Goal: Task Accomplishment & Management: Manage account settings

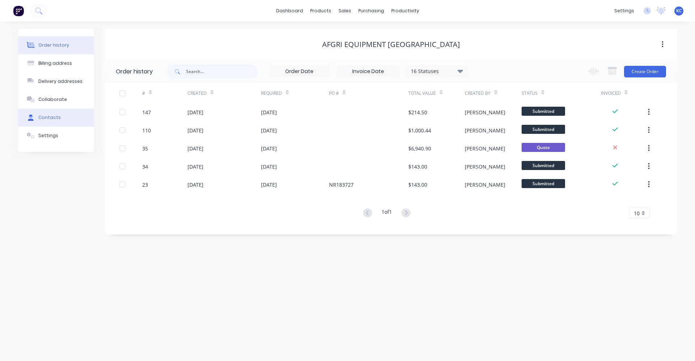
click at [61, 115] on button "Contacts" at bounding box center [56, 118] width 76 height 18
select select "AU"
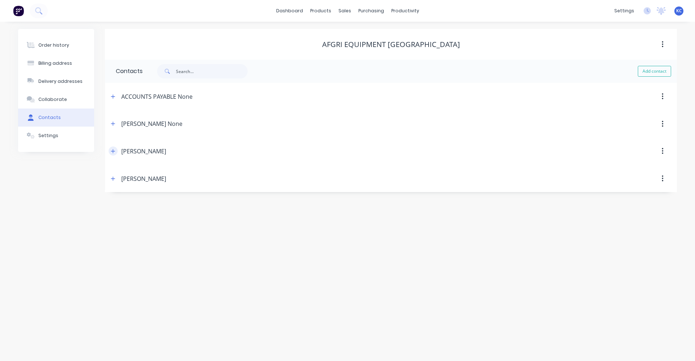
click at [113, 153] on icon "button" at bounding box center [113, 151] width 4 height 5
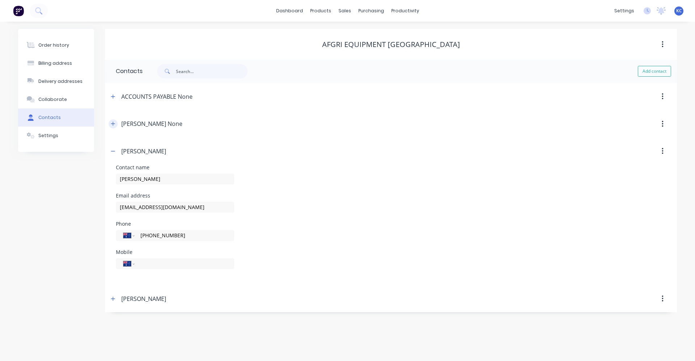
click at [113, 125] on icon "button" at bounding box center [113, 123] width 4 height 5
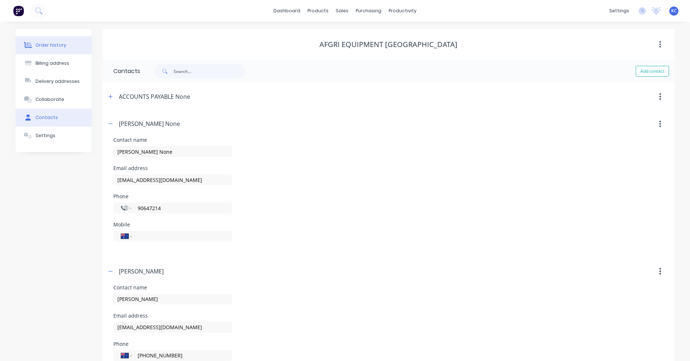
click at [38, 45] on div "Order history" at bounding box center [50, 45] width 31 height 7
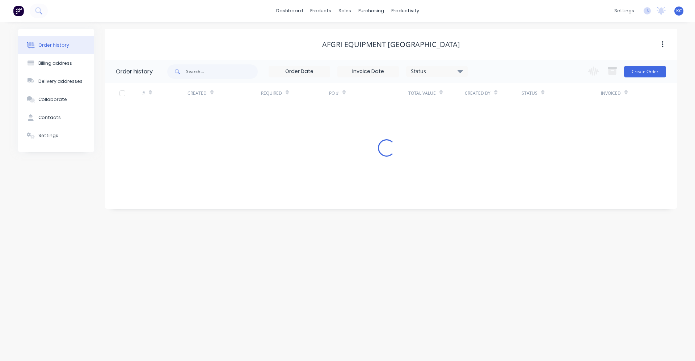
click at [426, 132] on div "# Created Required PO # Total Value Created By Status Invoiced Loading..." at bounding box center [386, 120] width 563 height 74
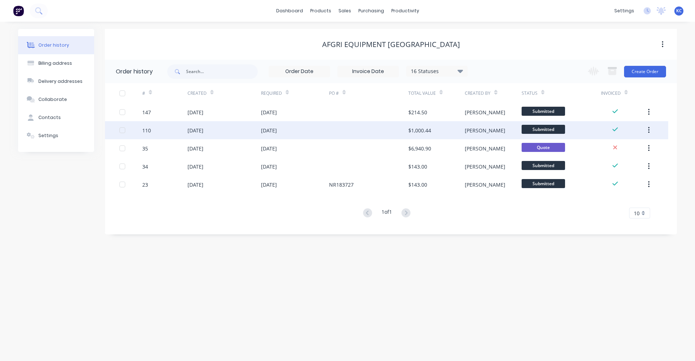
click at [234, 129] on div "[DATE]" at bounding box center [225, 130] width 74 height 18
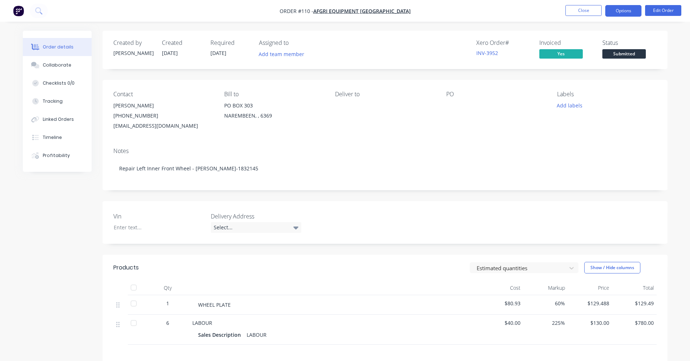
click at [631, 11] on button "Options" at bounding box center [623, 11] width 36 height 12
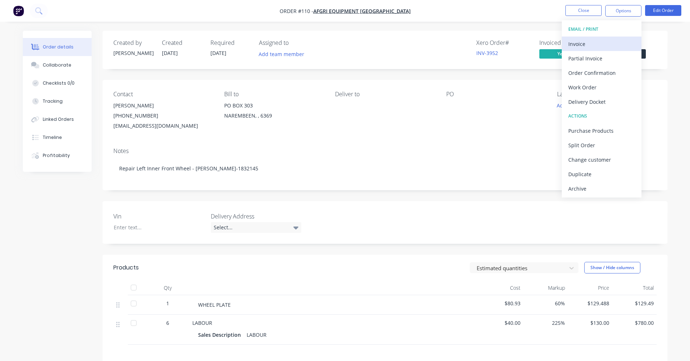
click at [594, 47] on div "Invoice" at bounding box center [601, 44] width 67 height 11
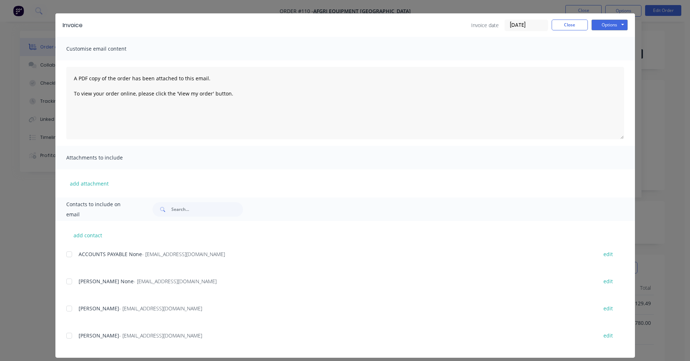
scroll to position [22, 0]
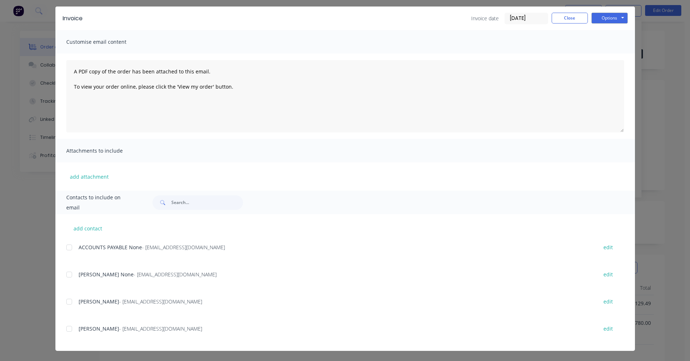
click at [67, 274] on div at bounding box center [69, 275] width 14 height 14
click at [67, 302] on div at bounding box center [69, 302] width 14 height 14
click at [610, 20] on button "Options" at bounding box center [609, 18] width 36 height 11
click at [613, 54] on button "Email" at bounding box center [614, 55] width 46 height 12
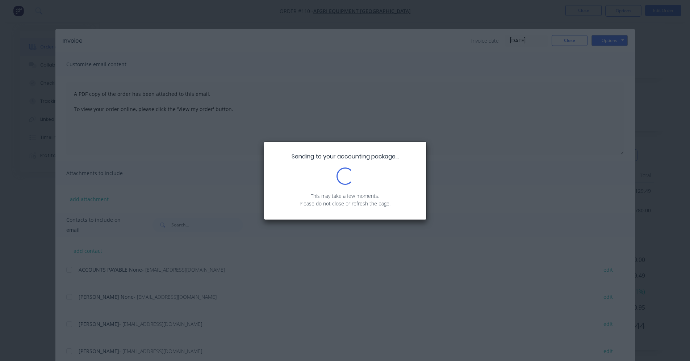
scroll to position [120, 0]
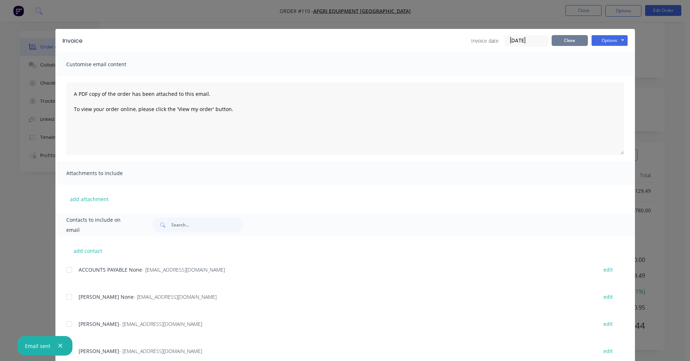
click at [575, 39] on button "Close" at bounding box center [570, 40] width 36 height 11
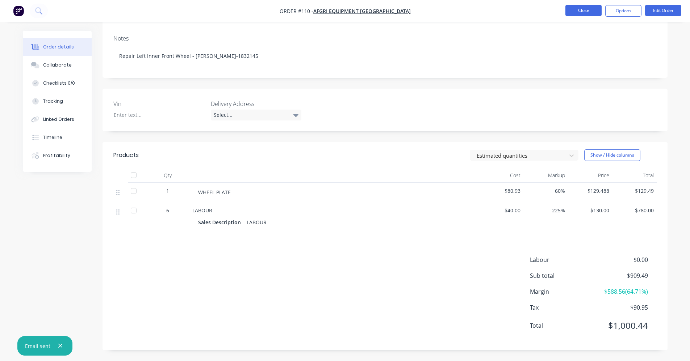
click at [598, 11] on button "Close" at bounding box center [583, 10] width 36 height 11
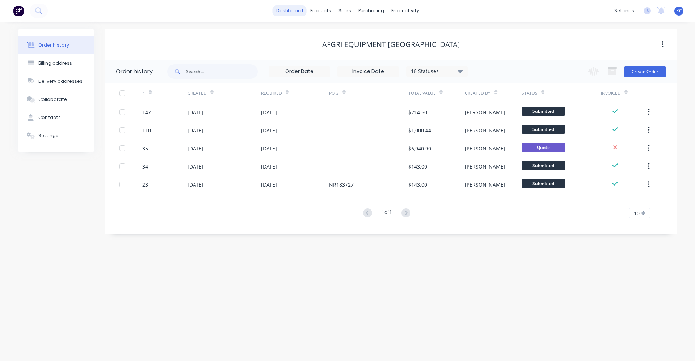
click at [298, 9] on link "dashboard" at bounding box center [290, 10] width 34 height 11
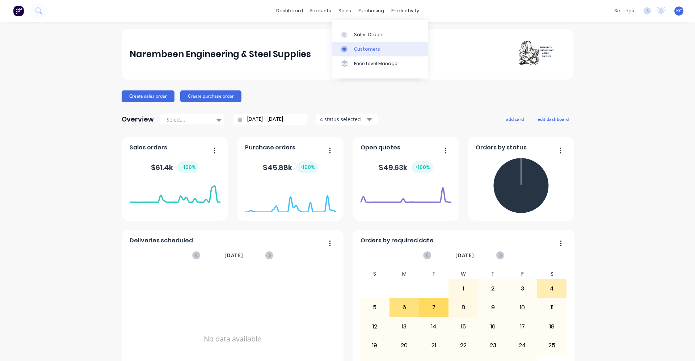
click at [356, 48] on div "Customers" at bounding box center [367, 49] width 26 height 7
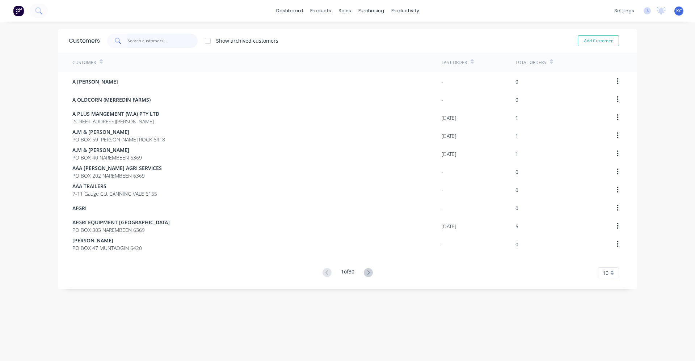
click at [149, 39] on input "text" at bounding box center [162, 41] width 71 height 14
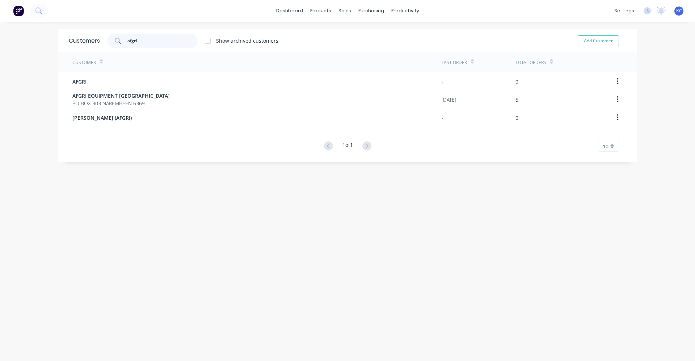
type input "afgri"
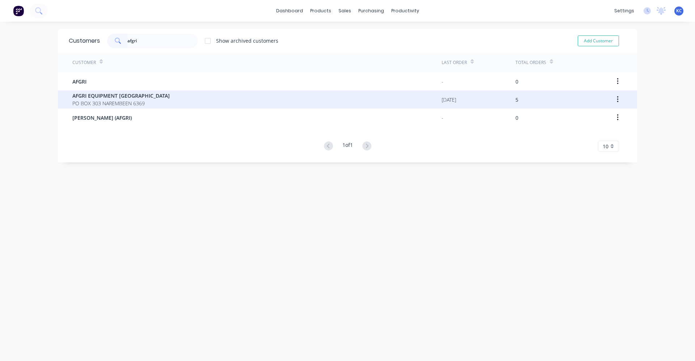
click at [102, 100] on span "PO BOX 303 NAREMBEEN 6369" at bounding box center [120, 104] width 97 height 8
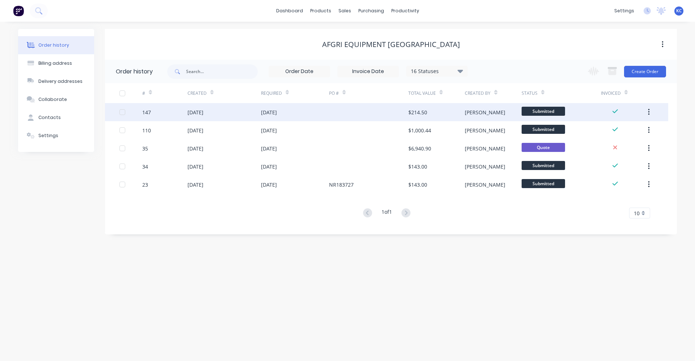
click at [276, 108] on div "[DATE]" at bounding box center [295, 112] width 68 height 18
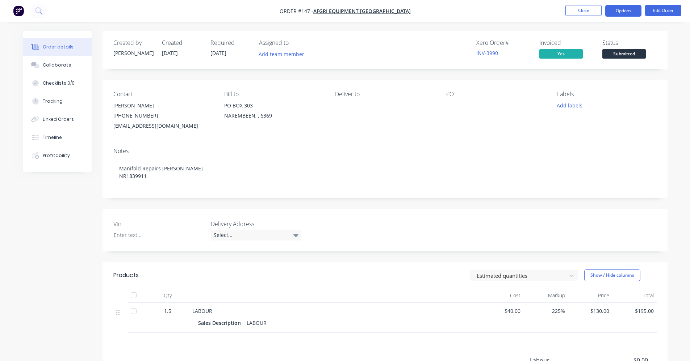
click at [629, 9] on button "Options" at bounding box center [623, 11] width 36 height 12
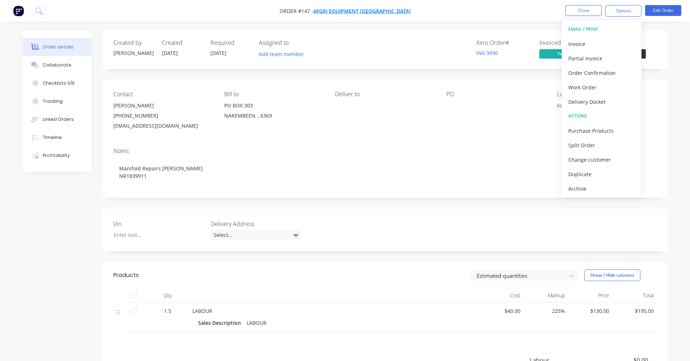
click at [365, 9] on span "AFGRI EQUIPMENT [GEOGRAPHIC_DATA]" at bounding box center [361, 11] width 97 height 7
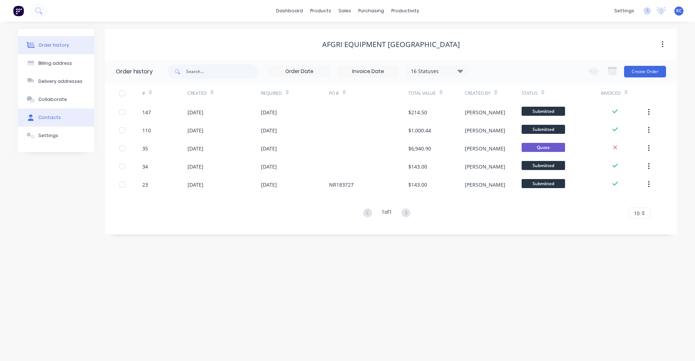
click at [49, 118] on div "Contacts" at bounding box center [49, 117] width 22 height 7
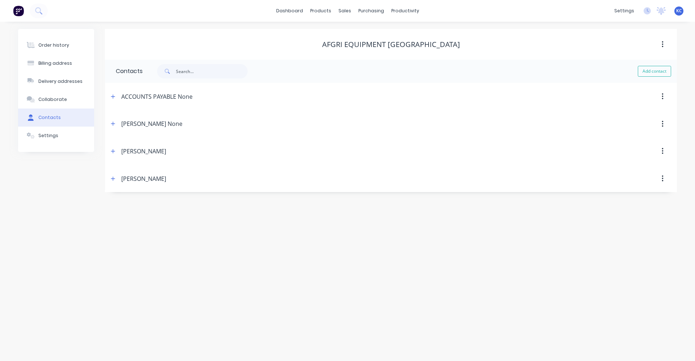
drag, startPoint x: 647, startPoint y: 70, endPoint x: 185, endPoint y: 68, distance: 461.7
click at [647, 71] on button "Add contact" at bounding box center [654, 71] width 33 height 11
select select "AU"
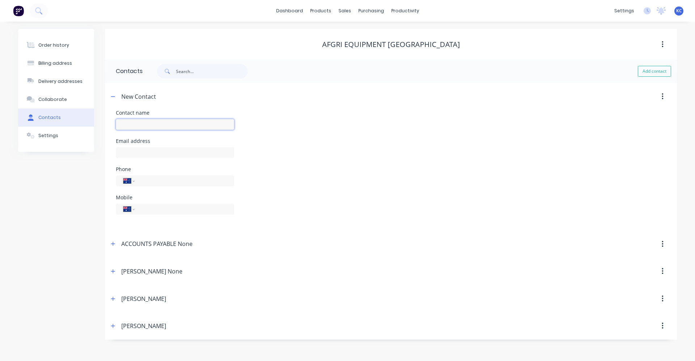
click at [134, 124] on input "text" at bounding box center [175, 124] width 118 height 11
type input "[PERSON_NAME]"
click at [129, 151] on input "text" at bounding box center [175, 152] width 118 height 11
paste input "[EMAIL_ADDRESS][DOMAIN_NAME]"
click at [294, 216] on div "Mobile International [GEOGRAPHIC_DATA] [GEOGRAPHIC_DATA] [GEOGRAPHIC_DATA] [GEO…" at bounding box center [391, 209] width 550 height 28
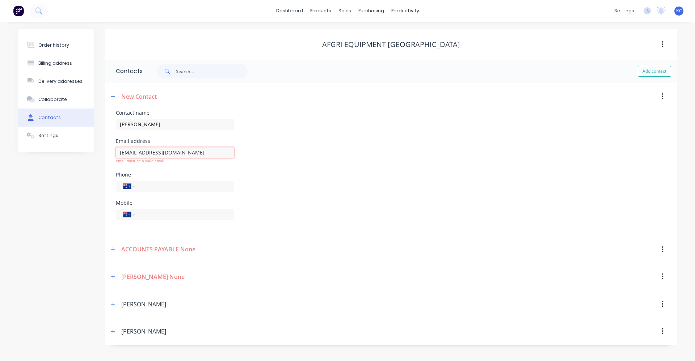
click at [176, 155] on input "[EMAIL_ADDRESS][DOMAIN_NAME]" at bounding box center [175, 152] width 118 height 11
click at [174, 190] on input "tel" at bounding box center [183, 186] width 87 height 8
click at [175, 153] on input "[EMAIL_ADDRESS][DOMAIN_NAME]" at bounding box center [175, 152] width 118 height 11
drag, startPoint x: 175, startPoint y: 153, endPoint x: 114, endPoint y: 156, distance: 60.9
click at [114, 156] on div "Contact name K-[PERSON_NAME] Email address [EMAIL_ADDRESS][DOMAIN_NAME] email m…" at bounding box center [391, 173] width 572 height 126
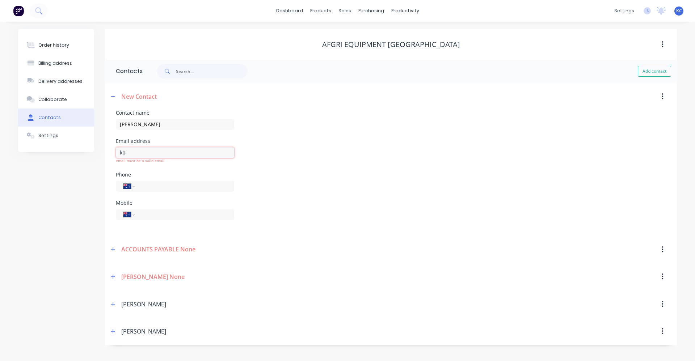
type input "k"
click at [146, 97] on div "New Contact" at bounding box center [138, 96] width 35 height 9
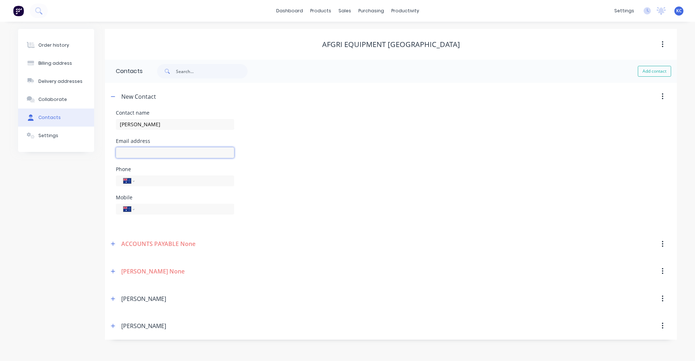
click at [140, 153] on input "text" at bounding box center [175, 152] width 118 height 11
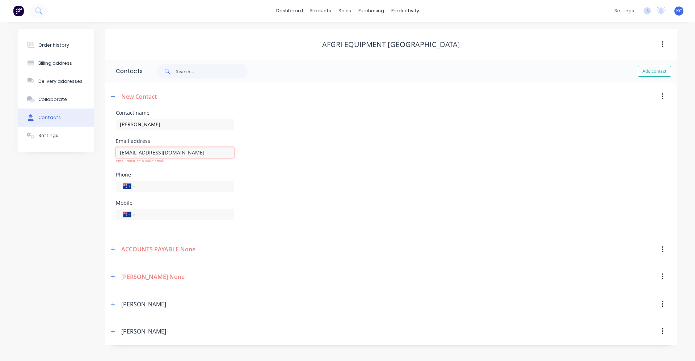
type input "[EMAIL_ADDRESS][DOMAIN_NAME]"
click at [261, 180] on div "Phone International [GEOGRAPHIC_DATA] [GEOGRAPHIC_DATA] [GEOGRAPHIC_DATA] [GEOG…" at bounding box center [391, 186] width 550 height 28
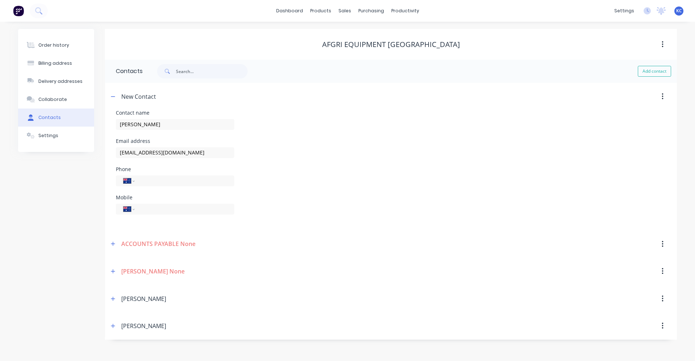
click at [155, 42] on div "AFGRI EQUIPMENT [GEOGRAPHIC_DATA]" at bounding box center [391, 44] width 572 height 9
click at [115, 96] on icon "button" at bounding box center [113, 96] width 4 height 5
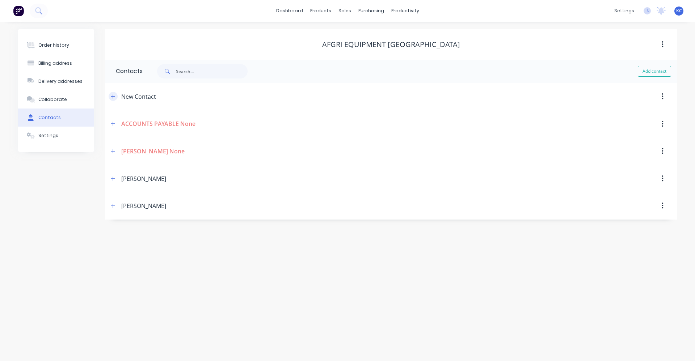
click at [114, 96] on icon "button" at bounding box center [113, 96] width 4 height 5
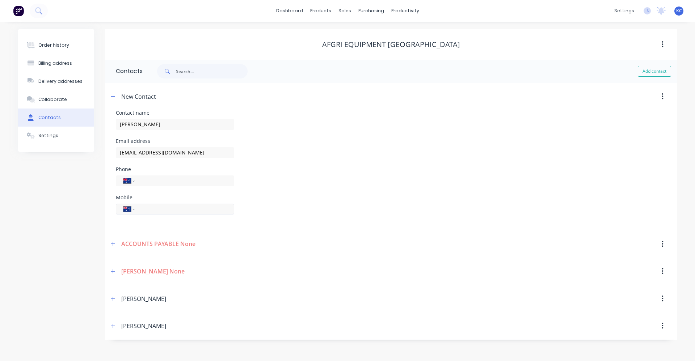
click at [144, 210] on input "tel" at bounding box center [183, 209] width 87 height 8
click at [664, 97] on button "button" at bounding box center [662, 96] width 17 height 13
click at [401, 151] on div "Email address [EMAIL_ADDRESS][DOMAIN_NAME]" at bounding box center [391, 153] width 550 height 28
click at [47, 43] on div "Order history" at bounding box center [53, 45] width 31 height 7
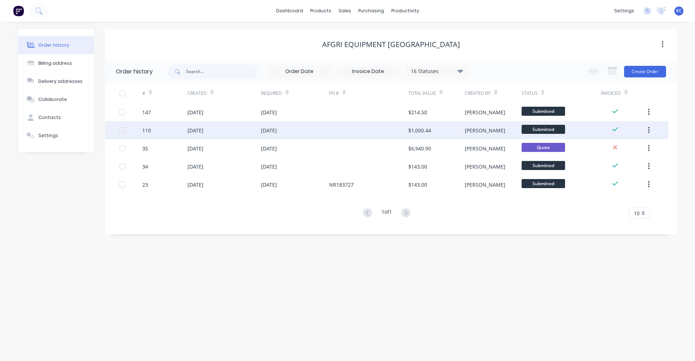
click at [277, 130] on div "[DATE]" at bounding box center [269, 131] width 16 height 8
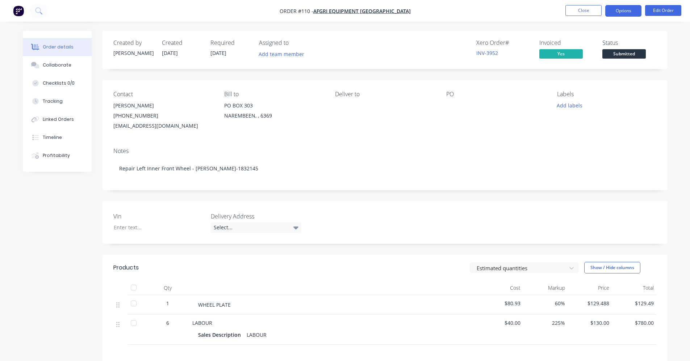
click at [632, 15] on button "Options" at bounding box center [623, 11] width 36 height 12
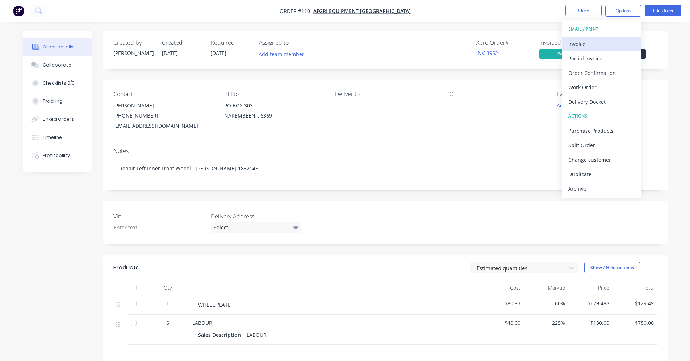
click at [591, 45] on div "Invoice" at bounding box center [601, 44] width 67 height 11
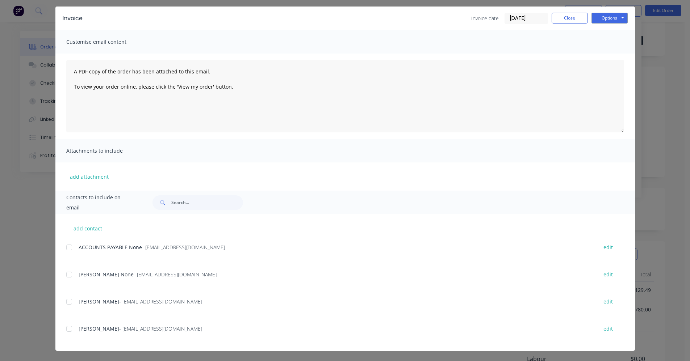
scroll to position [36, 0]
click at [88, 227] on button "add contact" at bounding box center [87, 228] width 43 height 11
select select "AU"
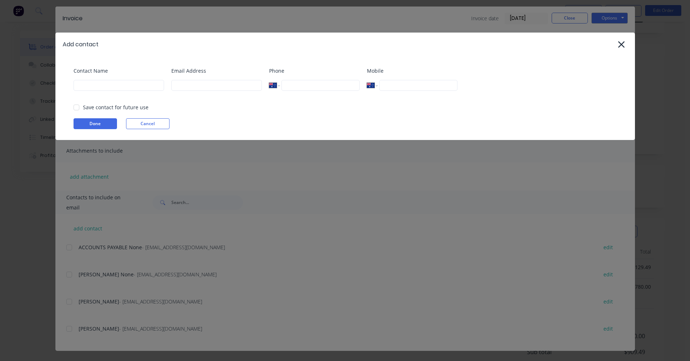
click at [131, 91] on div "Contact Name" at bounding box center [119, 81] width 91 height 29
click at [131, 87] on input at bounding box center [119, 85] width 91 height 11
type input "k"
type input "[PERSON_NAME]"
click at [235, 90] on input at bounding box center [216, 85] width 91 height 11
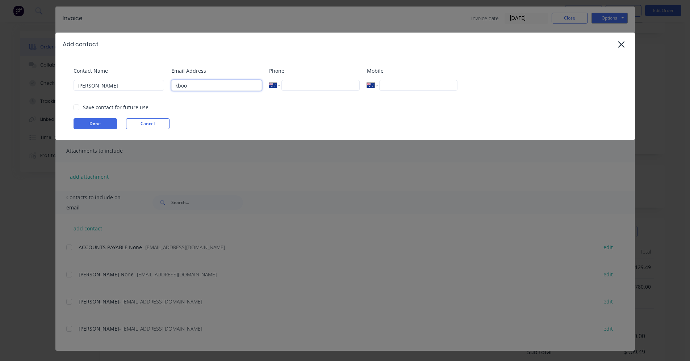
type input "[EMAIL_ADDRESS][DOMAIN_NAME]"
click at [75, 109] on div at bounding box center [76, 107] width 14 height 14
click at [97, 126] on button "Done" at bounding box center [95, 123] width 43 height 11
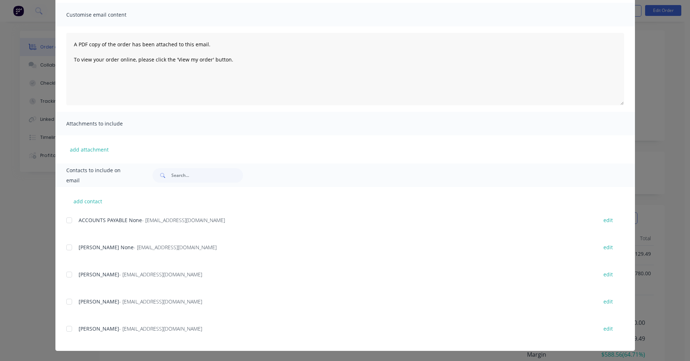
scroll to position [72, 0]
click at [62, 330] on div "add contact ACCOUNTS PAYABLE None - [EMAIL_ADDRESS][DOMAIN_NAME] edit [PERSON_N…" at bounding box center [344, 269] width 579 height 164
click at [67, 327] on div at bounding box center [69, 329] width 14 height 14
click at [66, 276] on div at bounding box center [69, 275] width 14 height 14
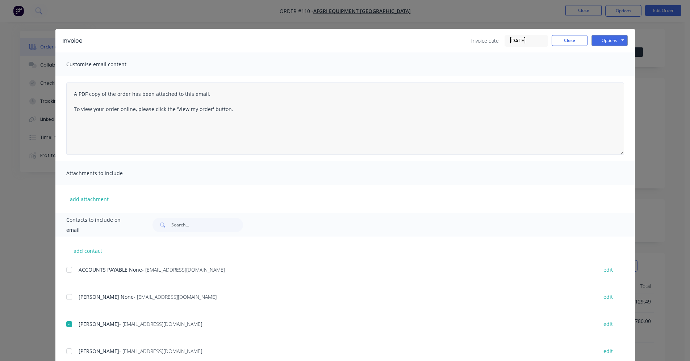
scroll to position [0, 0]
click at [601, 42] on button "Options" at bounding box center [609, 40] width 36 height 11
click at [608, 77] on button "Email" at bounding box center [614, 77] width 46 height 12
click at [570, 41] on button "Close" at bounding box center [570, 40] width 36 height 11
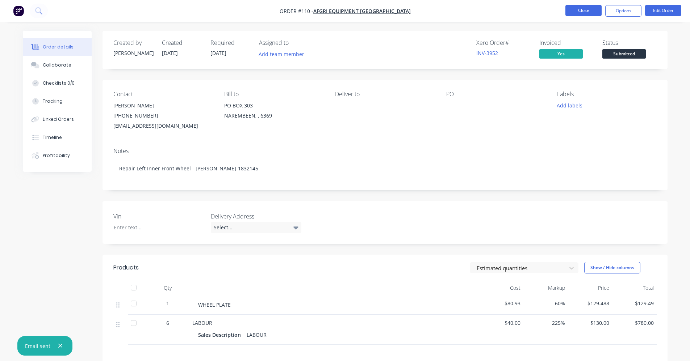
click at [586, 12] on button "Close" at bounding box center [583, 10] width 36 height 11
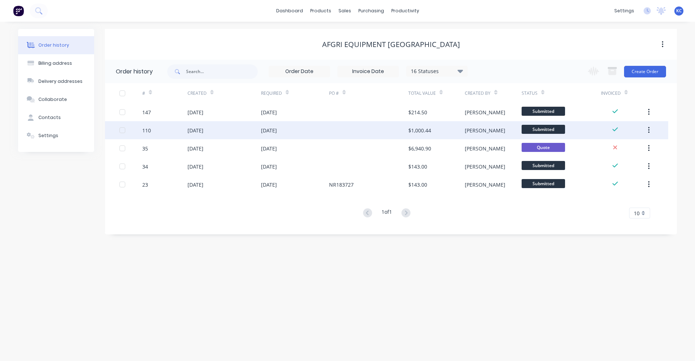
click at [651, 128] on button "button" at bounding box center [649, 130] width 17 height 13
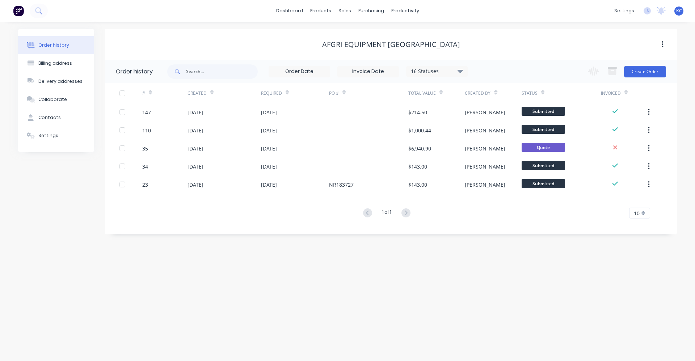
click at [397, 324] on div "Order history Billing address Delivery addresses Collaborate Contacts Settings …" at bounding box center [347, 192] width 695 height 340
click at [40, 134] on div "Settings" at bounding box center [48, 136] width 20 height 7
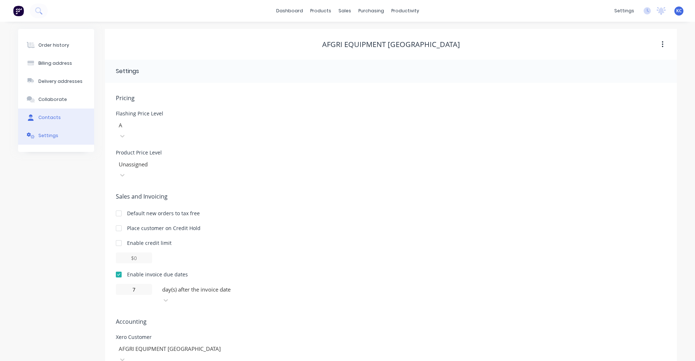
click at [64, 116] on button "Contacts" at bounding box center [56, 118] width 76 height 18
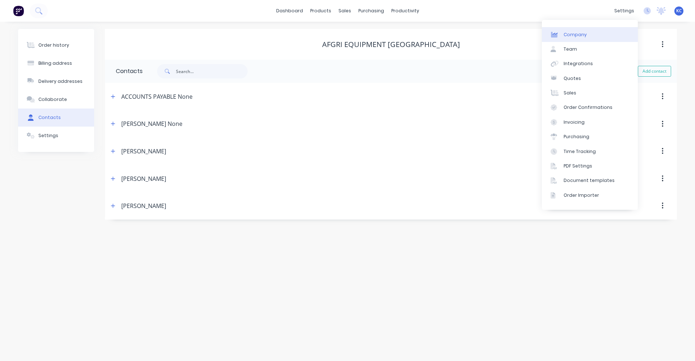
click at [590, 34] on link "Company" at bounding box center [590, 34] width 96 height 14
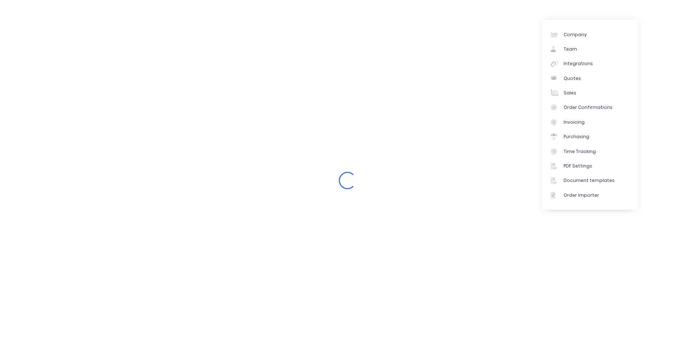
select select "AU"
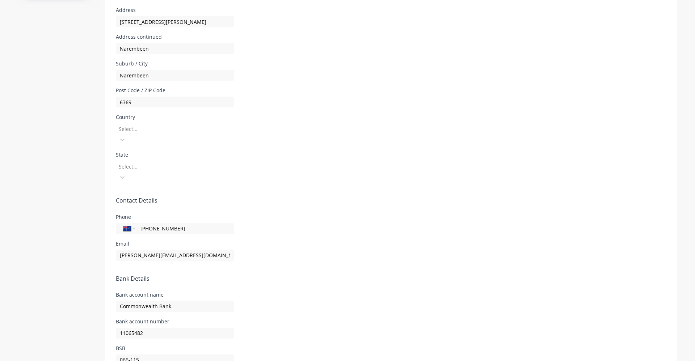
scroll to position [266, 0]
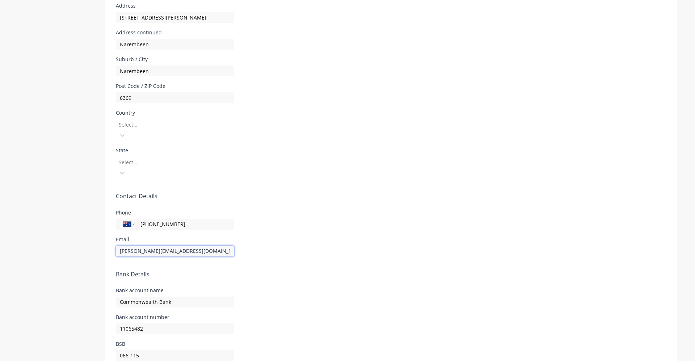
click at [211, 246] on input "[PERSON_NAME][EMAIL_ADDRESS][DOMAIN_NAME]" at bounding box center [175, 251] width 118 height 11
click at [286, 224] on form "Company Details Company Name Narembeen Engineering & Steel Supplies Timezone [G…" at bounding box center [391, 87] width 572 height 600
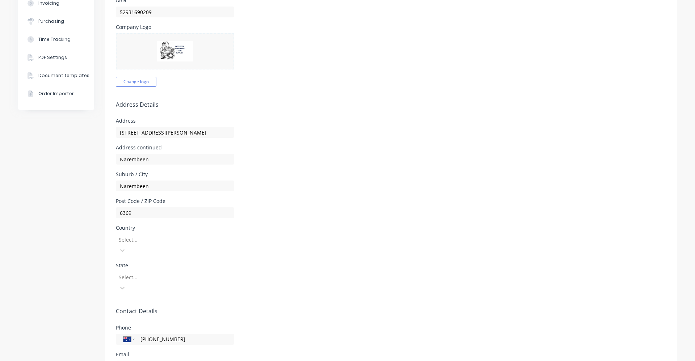
scroll to position [0, 0]
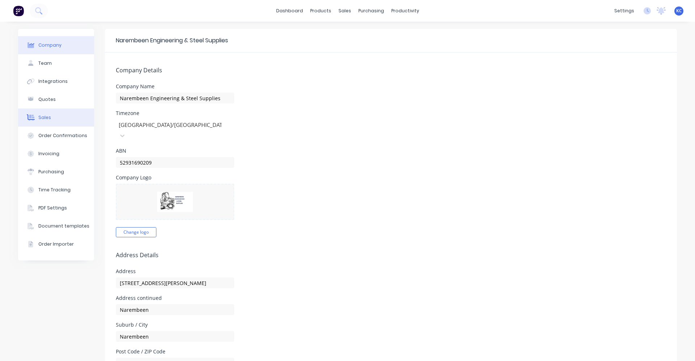
click at [68, 122] on button "Sales" at bounding box center [56, 118] width 76 height 18
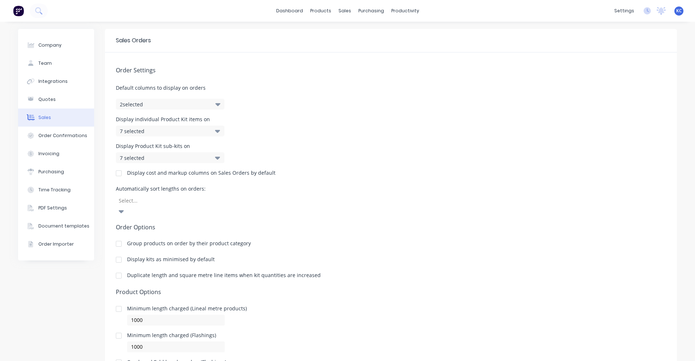
scroll to position [36, 0]
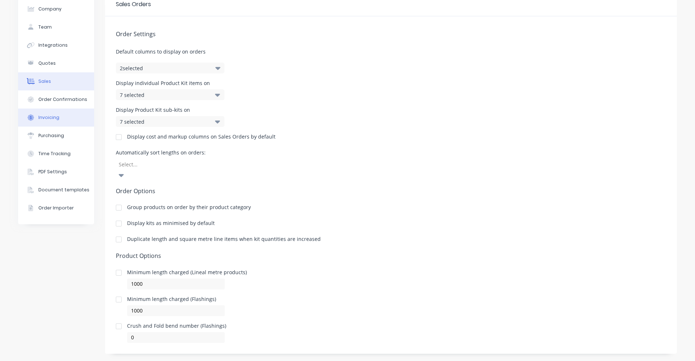
click at [60, 112] on button "Invoicing" at bounding box center [56, 118] width 76 height 18
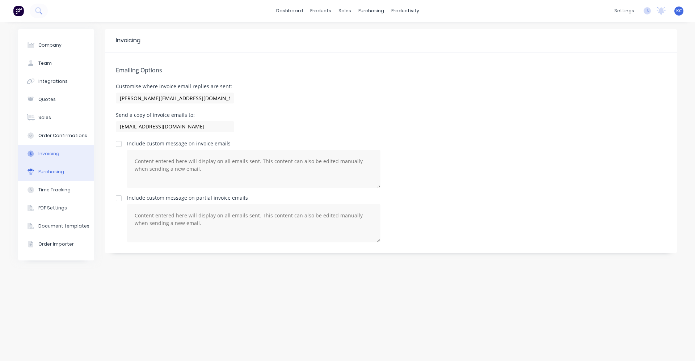
click at [56, 169] on div "Purchasing" at bounding box center [51, 172] width 26 height 7
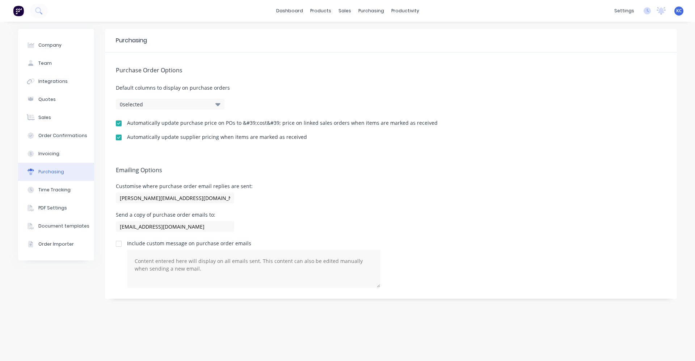
click at [56, 169] on div "Purchasing" at bounding box center [51, 172] width 26 height 7
click at [54, 198] on button "Time Tracking" at bounding box center [56, 190] width 76 height 18
click at [56, 190] on div "Time Tracking" at bounding box center [54, 190] width 32 height 7
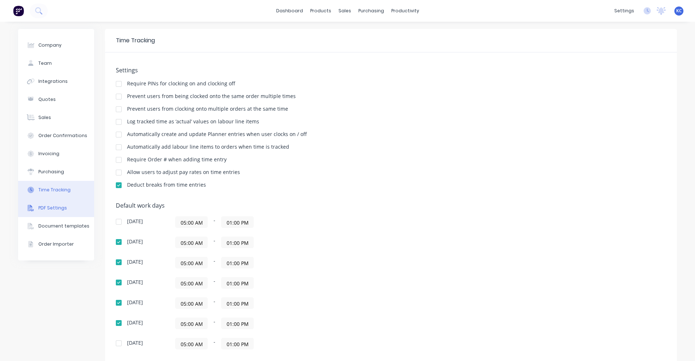
click at [50, 205] on div "PDF Settings" at bounding box center [52, 208] width 29 height 7
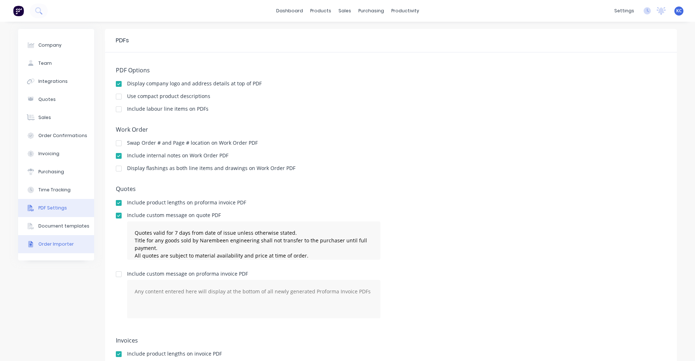
click at [51, 230] on button "Document templates" at bounding box center [56, 226] width 76 height 18
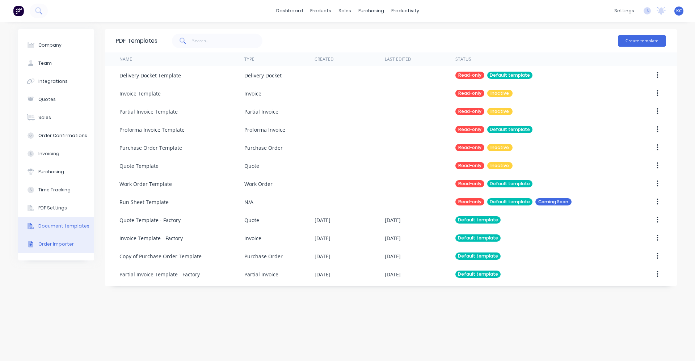
click at [45, 236] on button "Order Importer" at bounding box center [56, 244] width 76 height 18
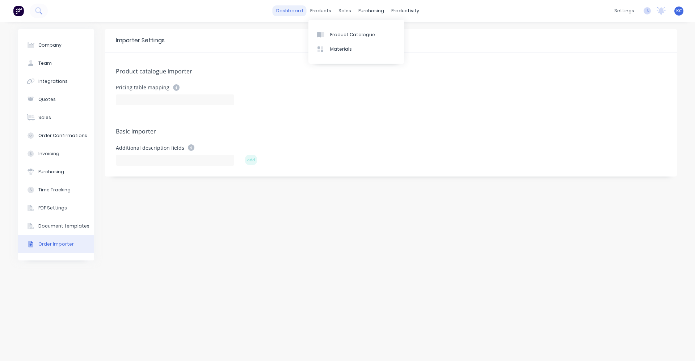
click at [292, 10] on link "dashboard" at bounding box center [290, 10] width 34 height 11
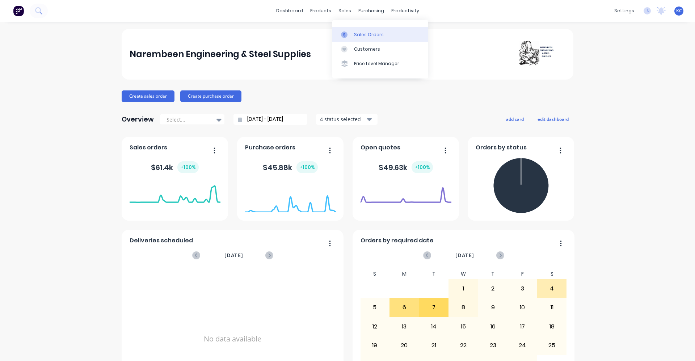
click at [362, 33] on div "Sales Orders" at bounding box center [369, 35] width 30 height 7
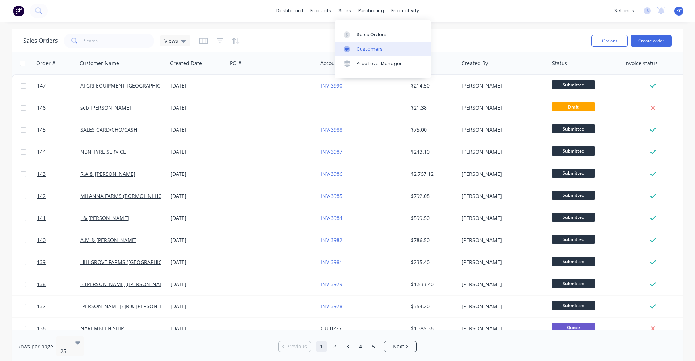
click at [365, 47] on div "Customers" at bounding box center [370, 49] width 26 height 7
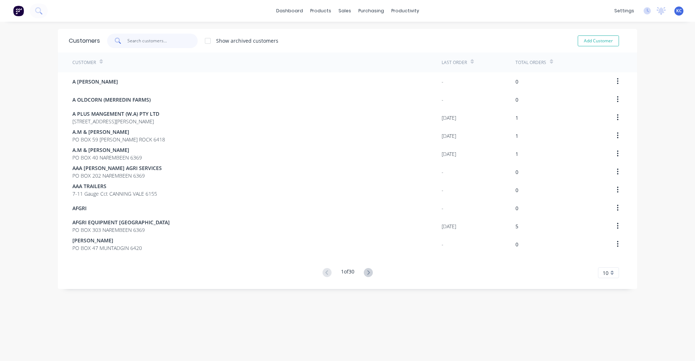
click at [157, 39] on input "text" at bounding box center [162, 41] width 71 height 14
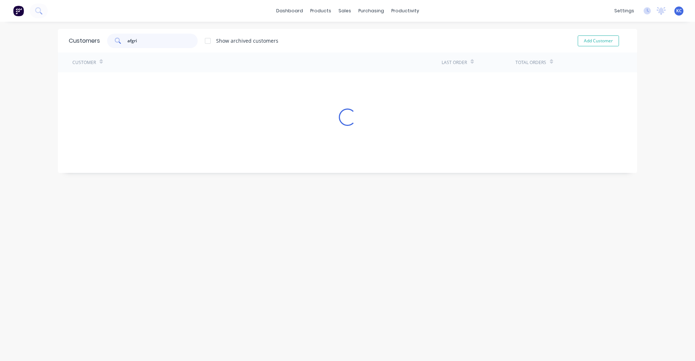
type input "afgri"
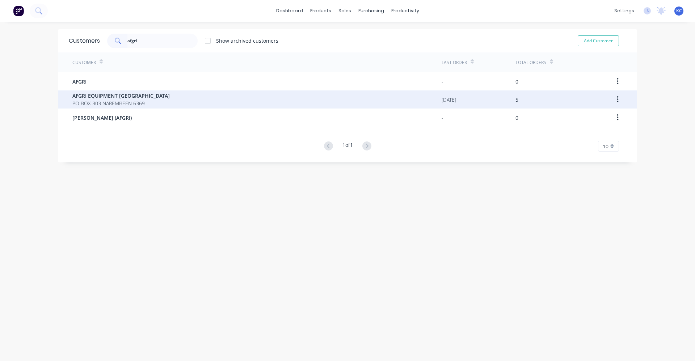
click at [172, 100] on div "AFGRI EQUIPMENT AUSTRALIA PO BOX 303 NAREMBEEN 6369" at bounding box center [256, 100] width 369 height 18
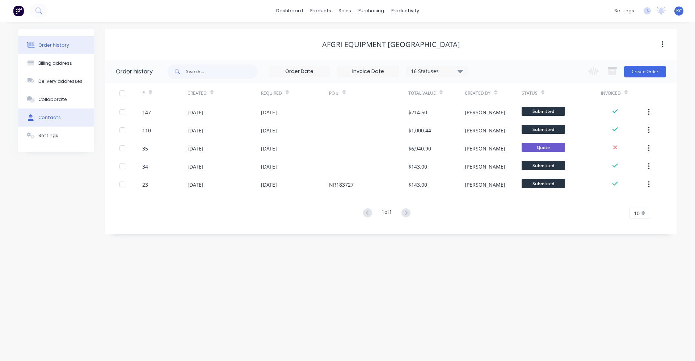
click at [49, 121] on button "Contacts" at bounding box center [56, 118] width 76 height 18
select select "AU"
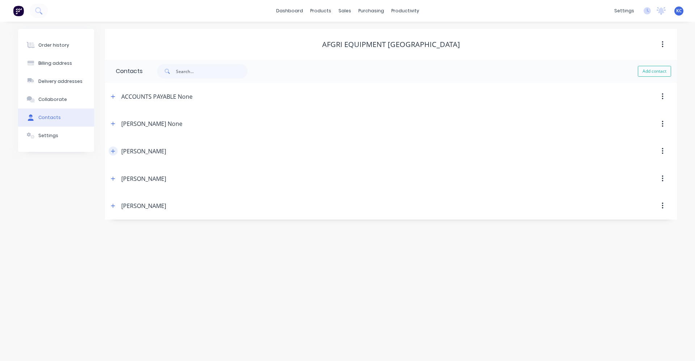
click at [110, 151] on button "button" at bounding box center [113, 151] width 9 height 9
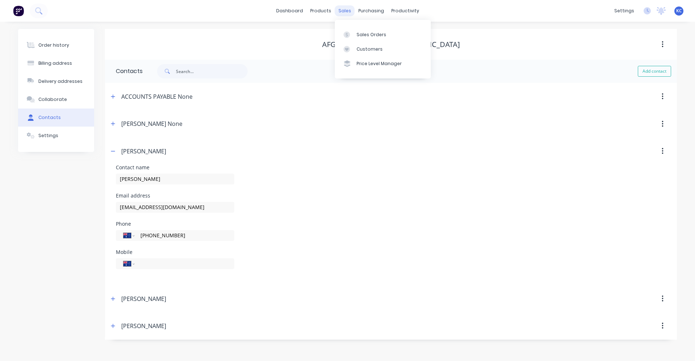
click at [346, 14] on div "sales" at bounding box center [345, 10] width 20 height 11
click at [366, 35] on div "Sales Orders" at bounding box center [372, 35] width 30 height 7
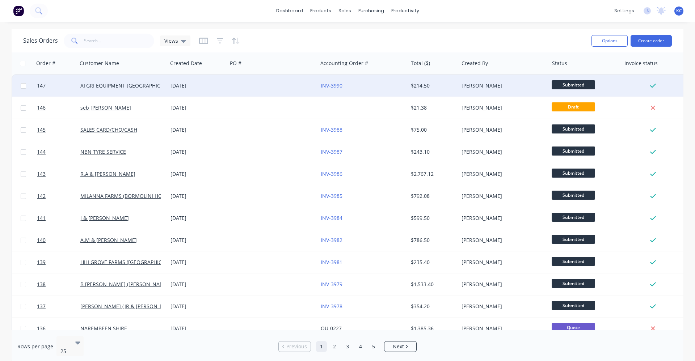
click at [132, 89] on div "AFGRI EQUIPMENT [GEOGRAPHIC_DATA]" at bounding box center [120, 85] width 80 height 7
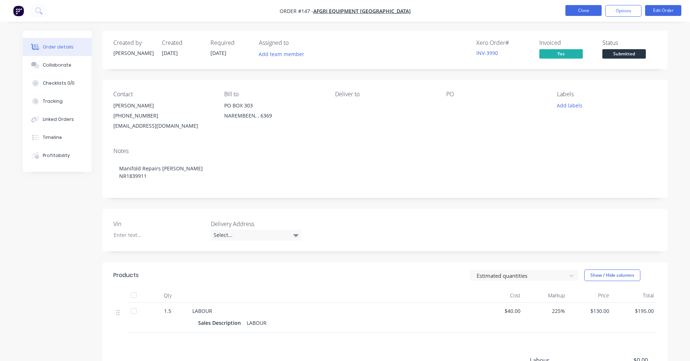
click at [587, 12] on button "Close" at bounding box center [583, 10] width 36 height 11
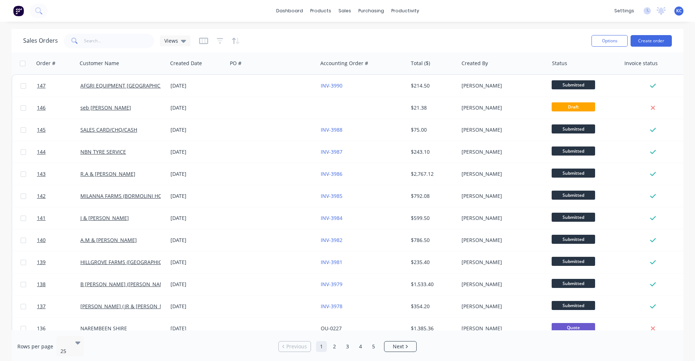
click at [108, 51] on div "Sales Orders Views Options Create order" at bounding box center [348, 41] width 672 height 24
click at [109, 43] on input "text" at bounding box center [119, 41] width 71 height 14
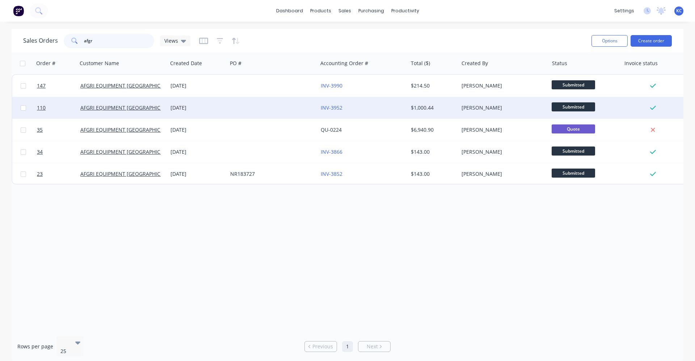
type input "afgr"
click at [204, 107] on div "[DATE]" at bounding box center [198, 107] width 54 height 7
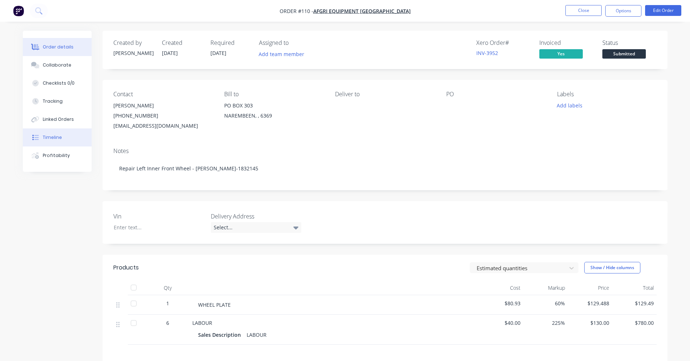
click at [52, 140] on div "Timeline" at bounding box center [52, 137] width 19 height 7
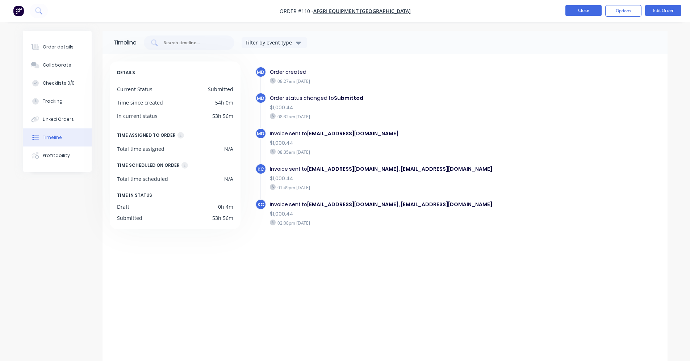
click at [582, 13] on button "Close" at bounding box center [583, 10] width 36 height 11
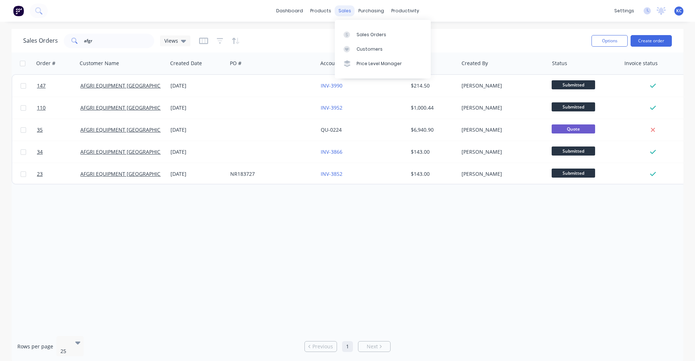
click at [343, 13] on div "sales" at bounding box center [345, 10] width 20 height 11
click at [362, 32] on div "Sales Orders" at bounding box center [372, 35] width 30 height 7
drag, startPoint x: 97, startPoint y: 41, endPoint x: 58, endPoint y: 40, distance: 39.5
click at [58, 40] on div "Sales Orders afgr Views" at bounding box center [106, 41] width 167 height 14
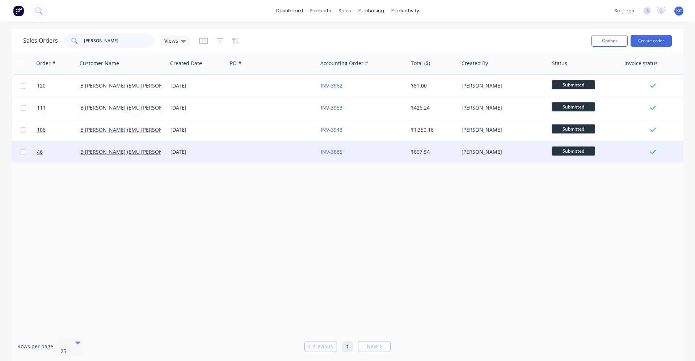
type input "[PERSON_NAME]"
click at [212, 155] on div "[DATE]" at bounding box center [198, 151] width 54 height 7
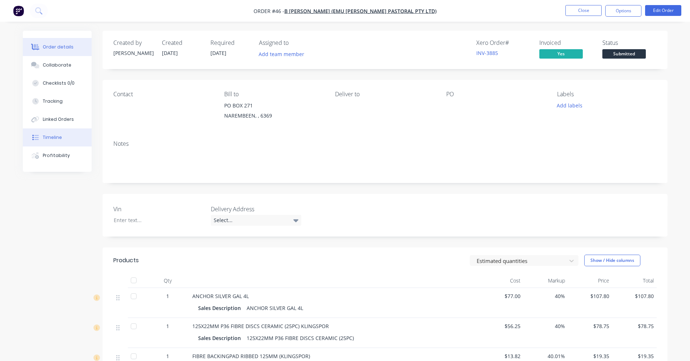
click at [52, 135] on div "Timeline" at bounding box center [52, 137] width 19 height 7
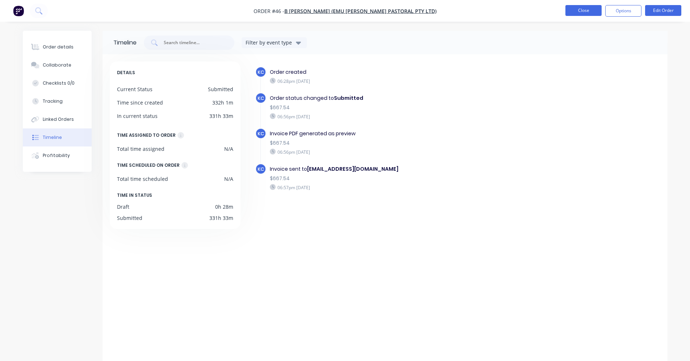
click at [584, 11] on button "Close" at bounding box center [583, 10] width 36 height 11
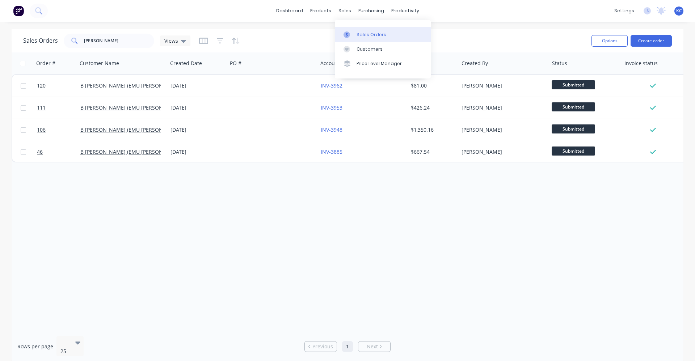
click at [363, 33] on div "Sales Orders" at bounding box center [372, 35] width 30 height 7
click at [384, 33] on link "Sales Orders" at bounding box center [383, 34] width 96 height 14
drag, startPoint x: 107, startPoint y: 43, endPoint x: 76, endPoint y: 44, distance: 30.8
click at [76, 44] on div "[PERSON_NAME]" at bounding box center [109, 41] width 91 height 14
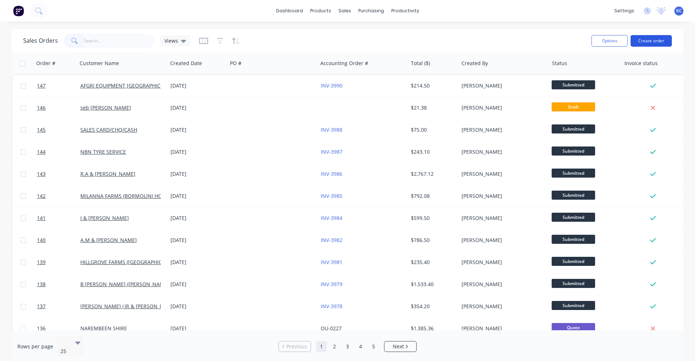
click at [662, 39] on button "Create order" at bounding box center [651, 41] width 41 height 12
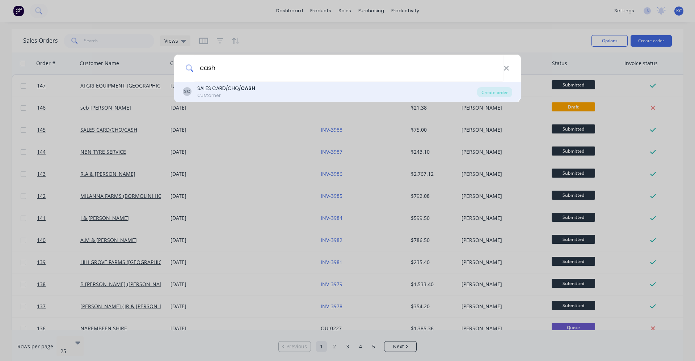
type input "cash"
click at [235, 92] on div "SALES CARD/CHQ/ CASH" at bounding box center [226, 89] width 58 height 8
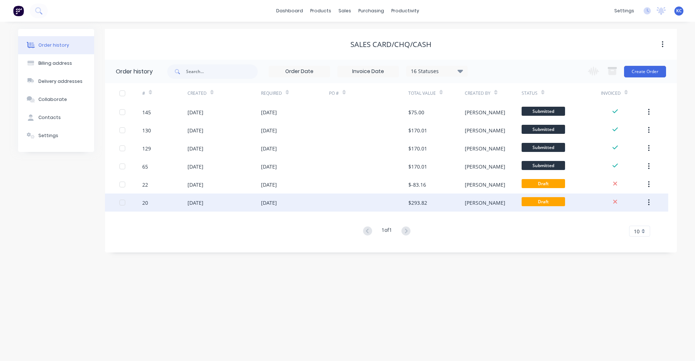
click at [313, 202] on div "[DATE]" at bounding box center [295, 203] width 68 height 18
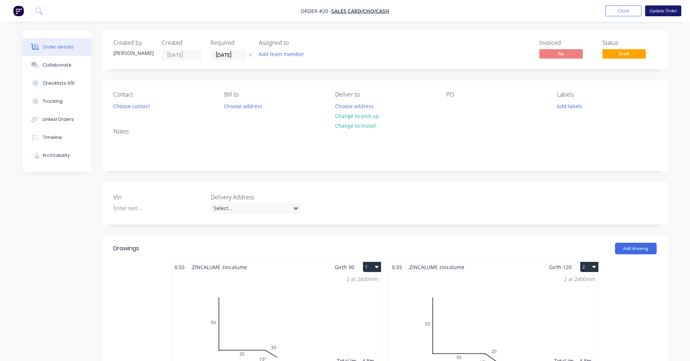
click at [661, 10] on button "Update Order" at bounding box center [663, 10] width 36 height 11
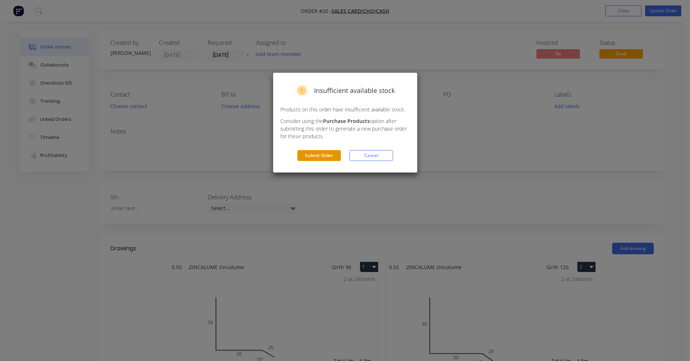
click at [313, 160] on button "Submit Order" at bounding box center [318, 155] width 43 height 11
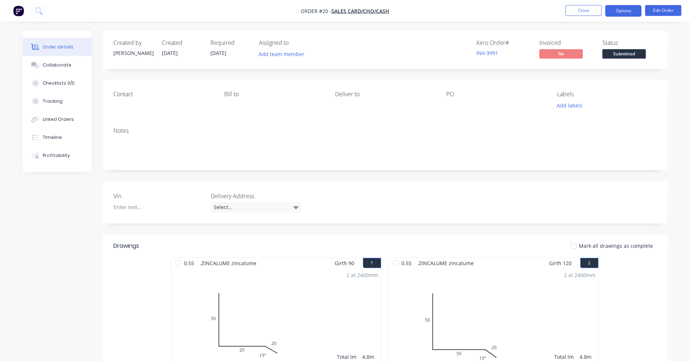
click at [627, 12] on button "Options" at bounding box center [623, 11] width 36 height 12
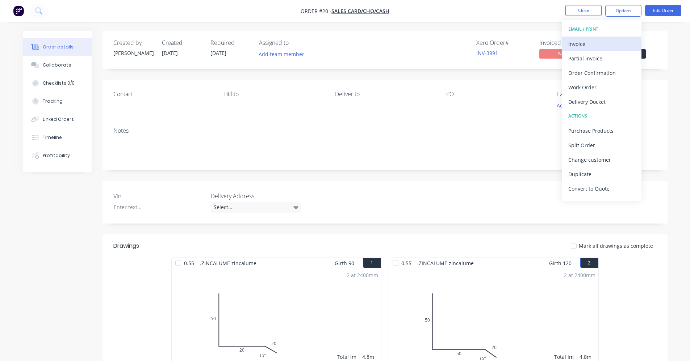
click at [596, 45] on div "Invoice" at bounding box center [601, 44] width 67 height 11
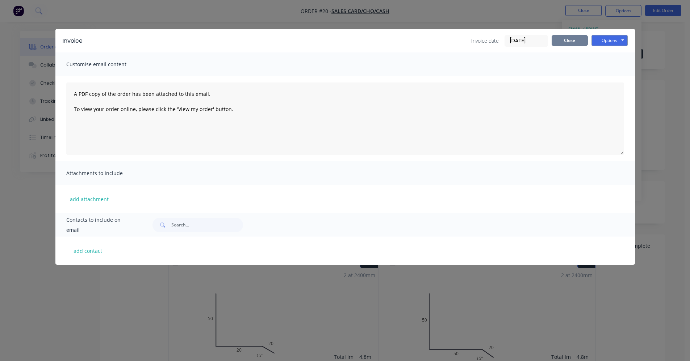
click at [565, 41] on button "Close" at bounding box center [570, 40] width 36 height 11
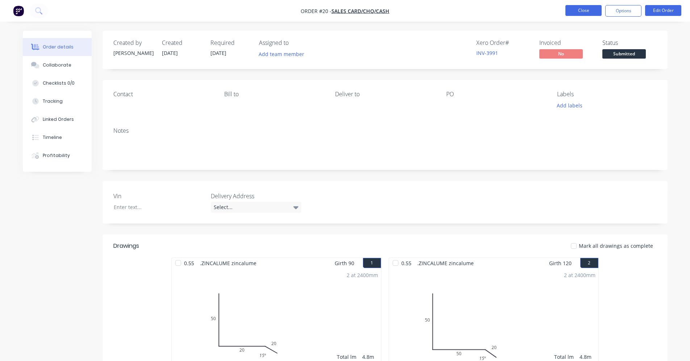
click at [582, 11] on button "Close" at bounding box center [583, 10] width 36 height 11
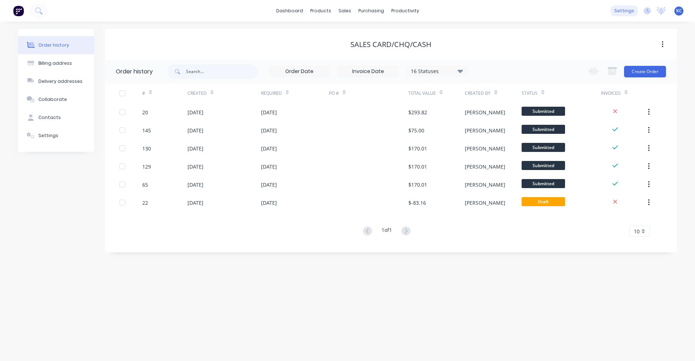
click at [637, 9] on div "settings" at bounding box center [624, 10] width 27 height 11
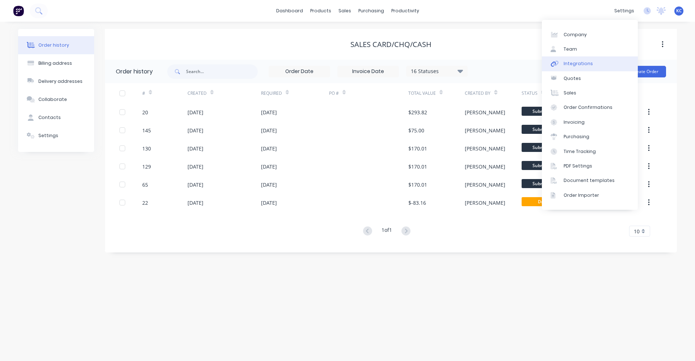
click at [588, 64] on div "Integrations" at bounding box center [578, 63] width 29 height 7
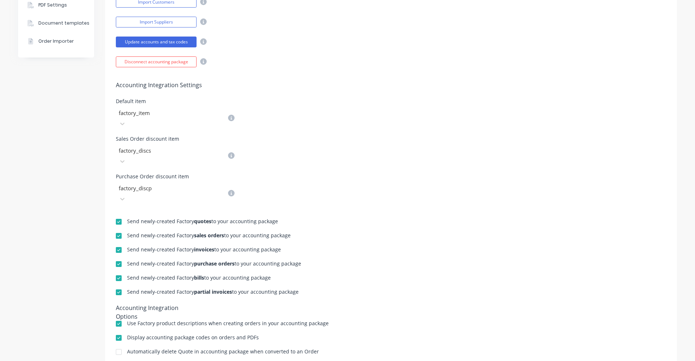
scroll to position [251, 0]
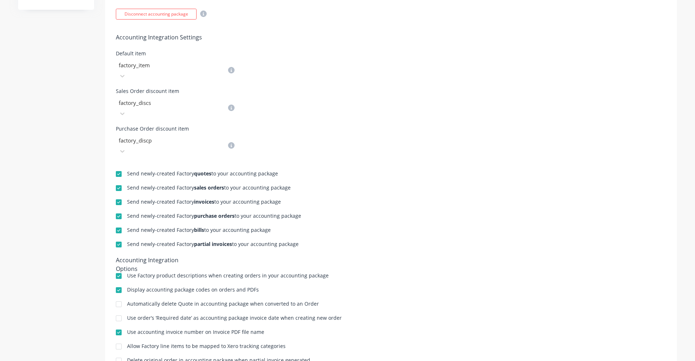
click at [117, 167] on div at bounding box center [119, 174] width 14 height 14
click at [117, 181] on div at bounding box center [119, 188] width 14 height 14
click at [117, 195] on div at bounding box center [119, 202] width 14 height 14
click at [116, 209] on div at bounding box center [119, 216] width 14 height 14
click at [119, 223] on div at bounding box center [119, 230] width 14 height 14
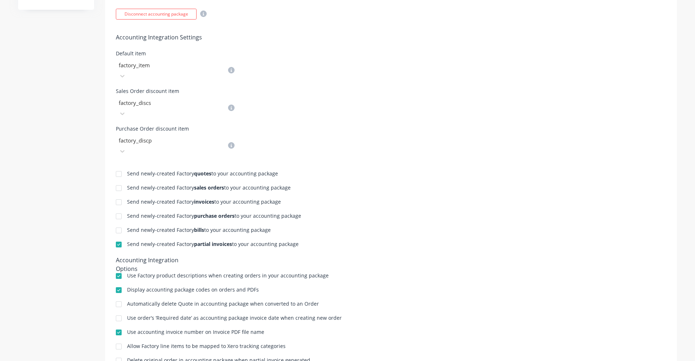
click at [118, 238] on div at bounding box center [119, 245] width 14 height 14
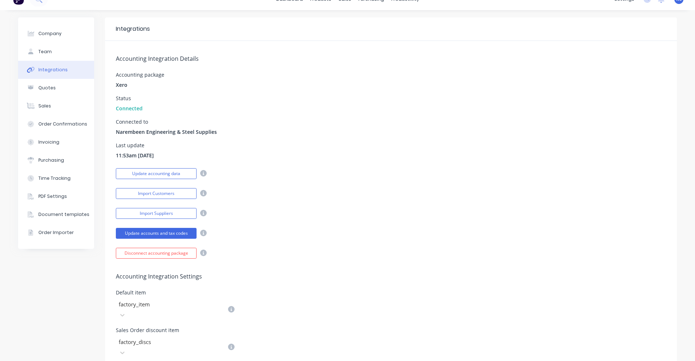
scroll to position [0, 0]
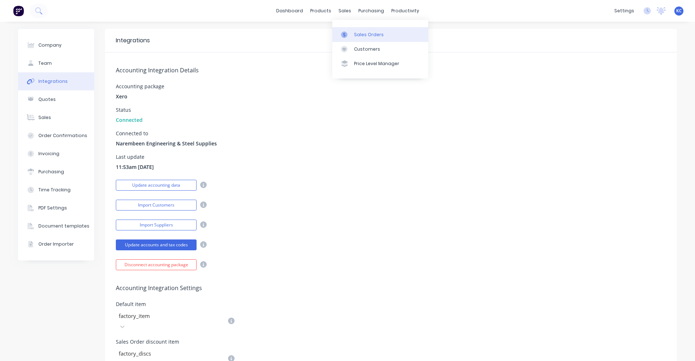
click at [350, 34] on div at bounding box center [346, 35] width 11 height 7
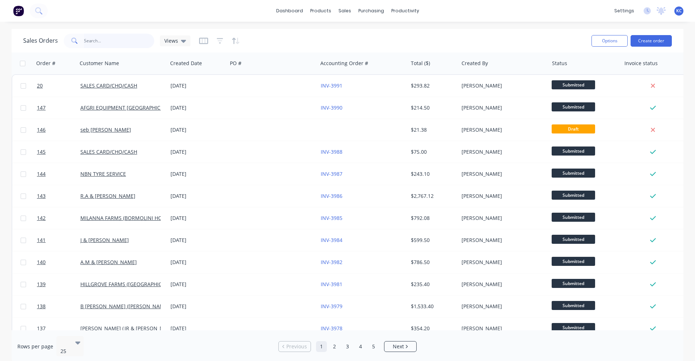
click at [106, 39] on input "text" at bounding box center [119, 41] width 71 height 14
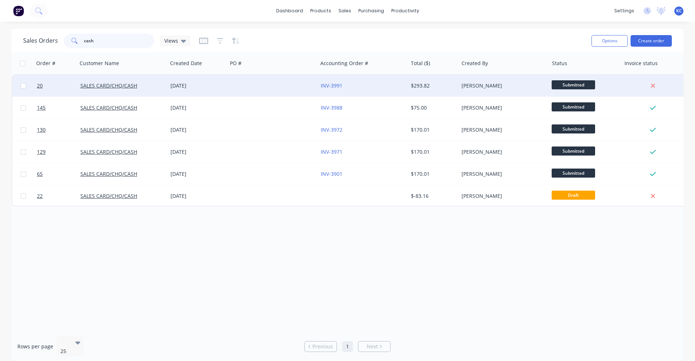
type input "cash"
click at [225, 85] on div "[DATE]" at bounding box center [198, 85] width 54 height 7
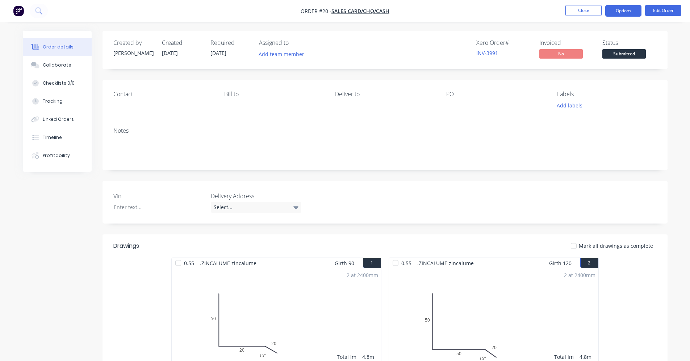
click at [625, 12] on button "Options" at bounding box center [623, 11] width 36 height 12
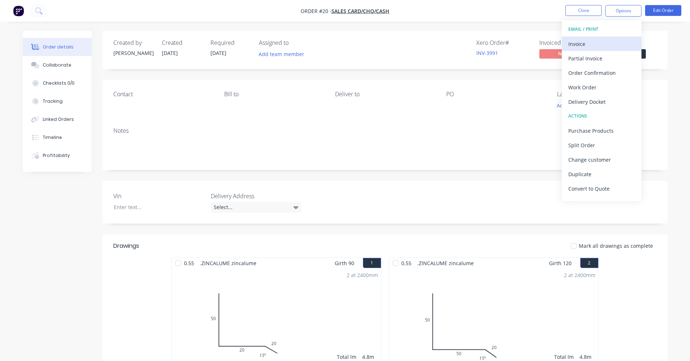
click at [612, 41] on div "Invoice" at bounding box center [601, 44] width 67 height 11
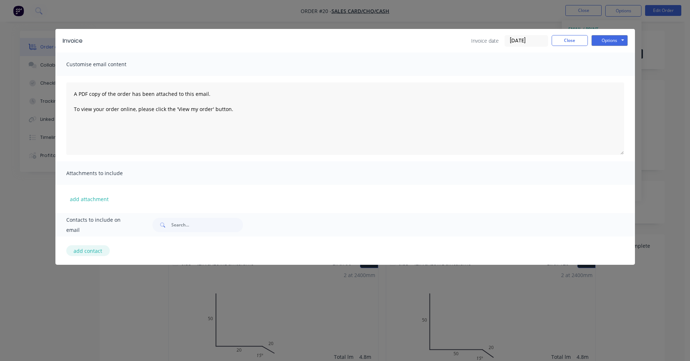
click at [92, 253] on button "add contact" at bounding box center [87, 251] width 43 height 11
select select "AU"
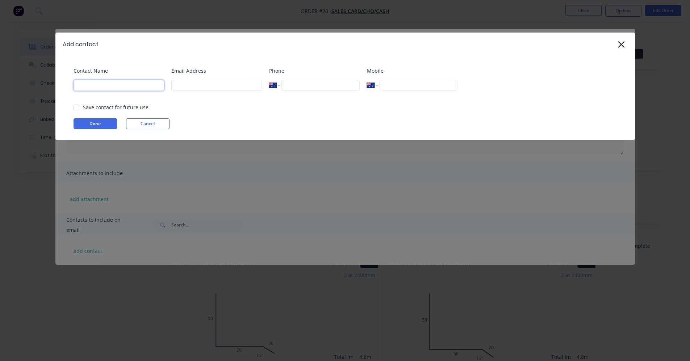
click at [114, 83] on input at bounding box center [119, 85] width 91 height 11
type input "[PERSON_NAME]"
click at [188, 86] on input at bounding box center [216, 85] width 91 height 11
type input "[EMAIL_ADDRESS][DOMAIN_NAME]"
click at [94, 109] on div "Save contact for future use" at bounding box center [116, 108] width 66 height 8
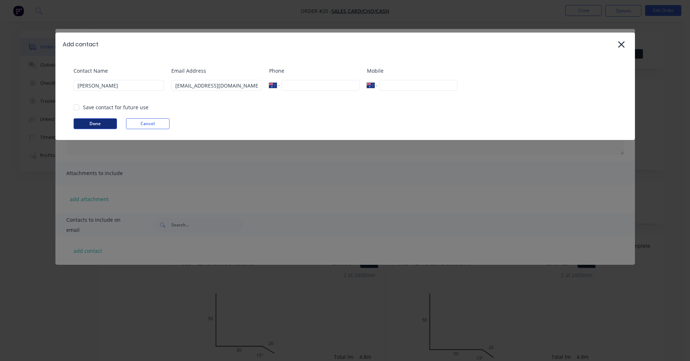
click at [90, 125] on button "Done" at bounding box center [95, 123] width 43 height 11
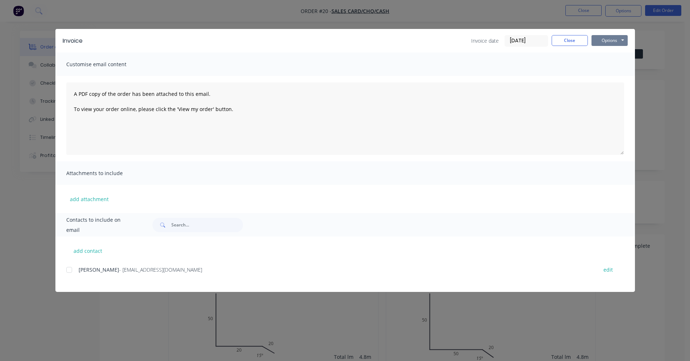
click at [604, 35] on button "Options" at bounding box center [609, 40] width 36 height 11
click at [617, 81] on button "Email" at bounding box center [614, 77] width 46 height 12
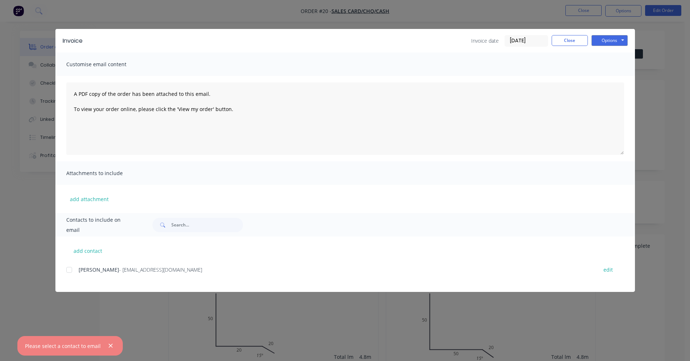
click at [68, 269] on div at bounding box center [69, 270] width 14 height 14
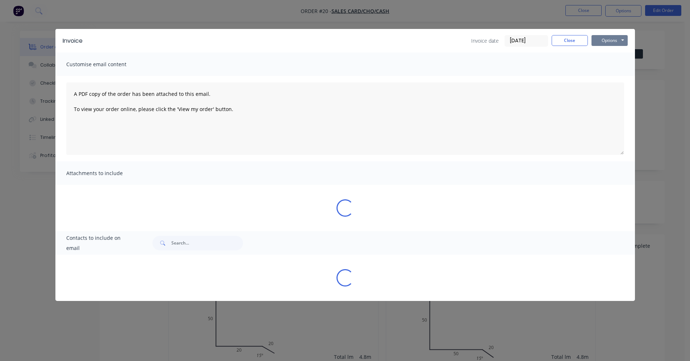
click at [594, 40] on button "Options" at bounding box center [609, 40] width 36 height 11
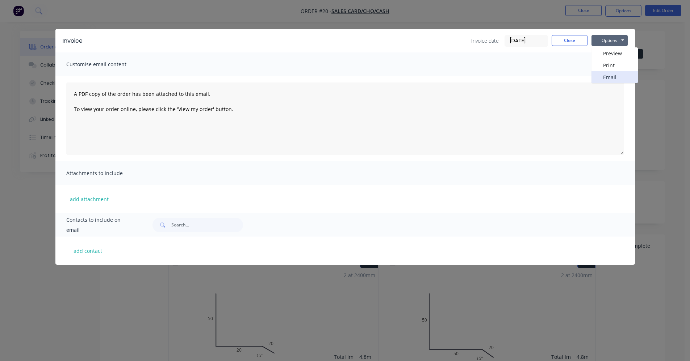
click at [605, 77] on button "Email" at bounding box center [614, 77] width 46 height 12
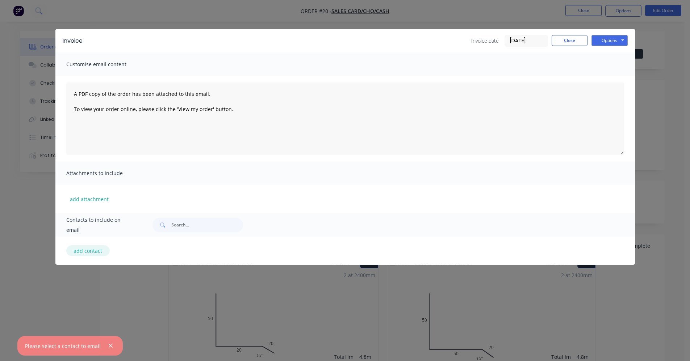
click at [87, 255] on button "add contact" at bounding box center [87, 251] width 43 height 11
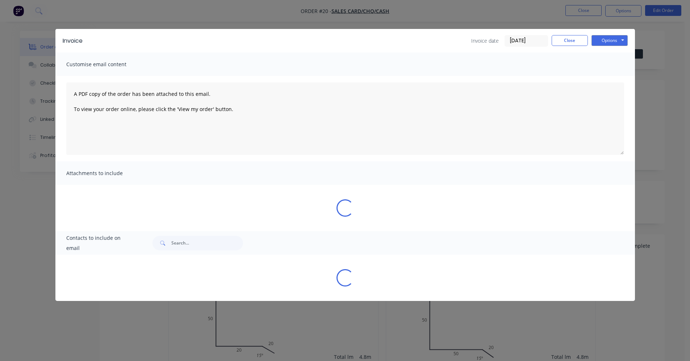
select select "AU"
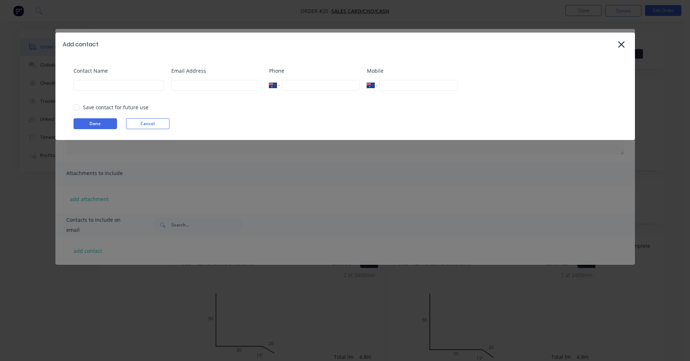
click at [151, 92] on div "Contact Name" at bounding box center [119, 81] width 91 height 29
click at [148, 88] on input at bounding box center [119, 85] width 91 height 11
type input "[PERSON_NAME]"
click at [182, 87] on input at bounding box center [216, 85] width 91 height 11
click at [200, 85] on input at bounding box center [216, 85] width 91 height 11
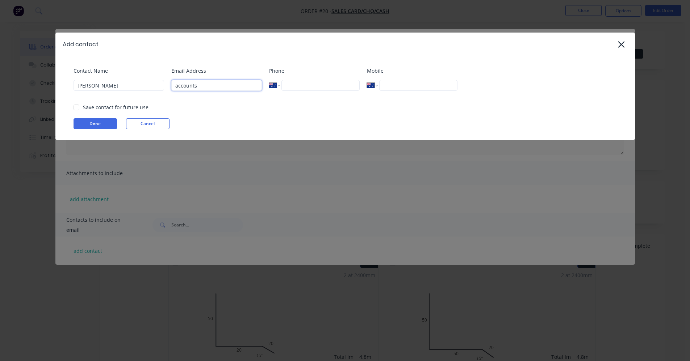
type input "[EMAIL_ADDRESS][DOMAIN_NAME]"
click at [89, 126] on button "Done" at bounding box center [95, 123] width 43 height 11
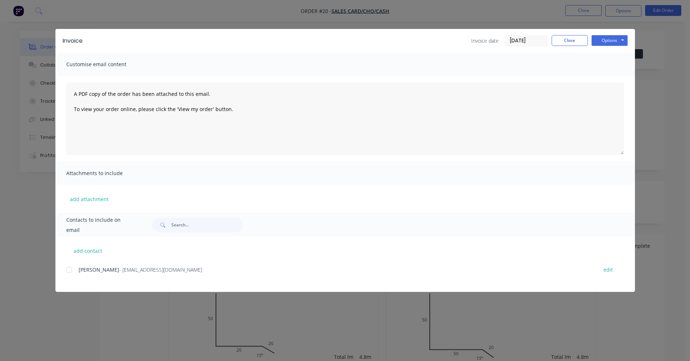
click at [70, 268] on div at bounding box center [69, 270] width 14 height 14
click at [617, 42] on button "Options" at bounding box center [609, 40] width 36 height 11
click at [610, 79] on button "Email" at bounding box center [614, 77] width 46 height 12
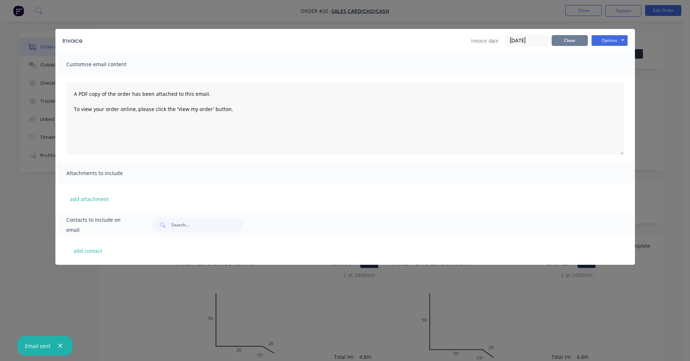
click at [574, 39] on button "Close" at bounding box center [570, 40] width 36 height 11
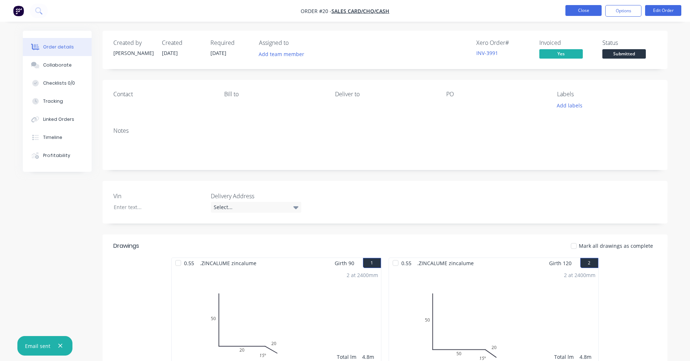
click at [583, 7] on button "Close" at bounding box center [583, 10] width 36 height 11
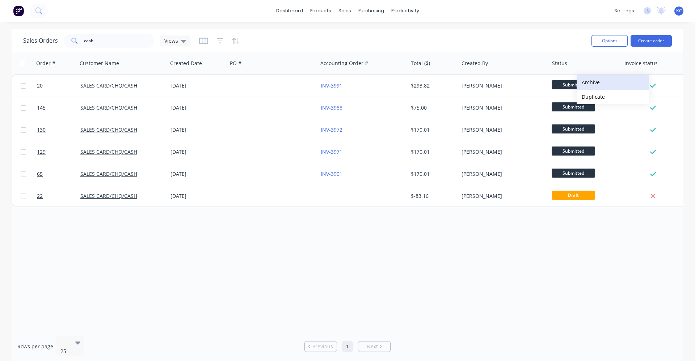
click at [594, 85] on button "Archive" at bounding box center [613, 82] width 72 height 14
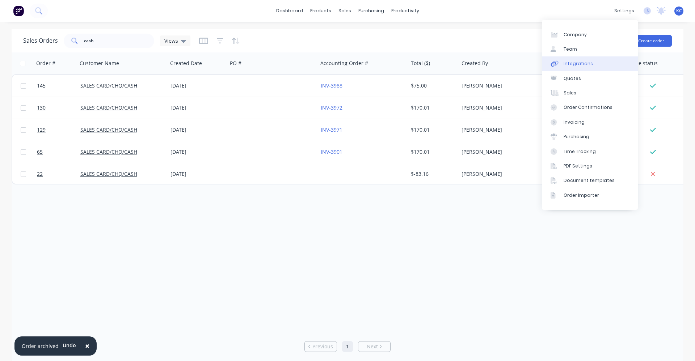
click at [587, 67] on link "Integrations" at bounding box center [590, 63] width 96 height 14
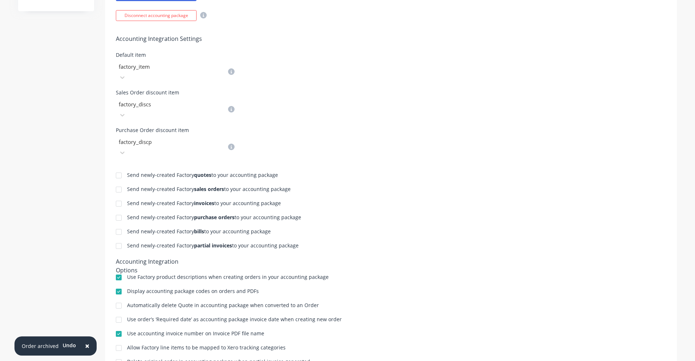
scroll to position [251, 0]
click at [116, 167] on div at bounding box center [119, 174] width 14 height 14
click at [117, 181] on div at bounding box center [119, 188] width 14 height 14
click at [119, 195] on div at bounding box center [119, 202] width 14 height 14
click at [119, 209] on div at bounding box center [119, 216] width 14 height 14
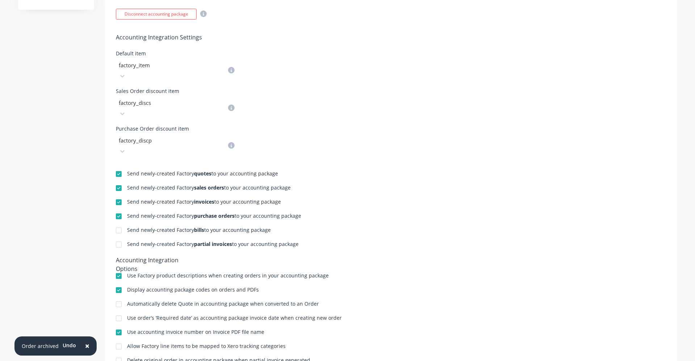
click at [117, 223] on div at bounding box center [119, 230] width 14 height 14
click at [116, 238] on div at bounding box center [119, 245] width 14 height 14
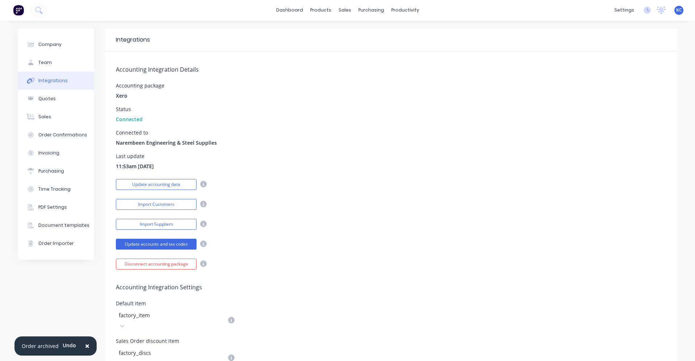
scroll to position [0, 0]
click at [286, 11] on link "dashboard" at bounding box center [290, 10] width 34 height 11
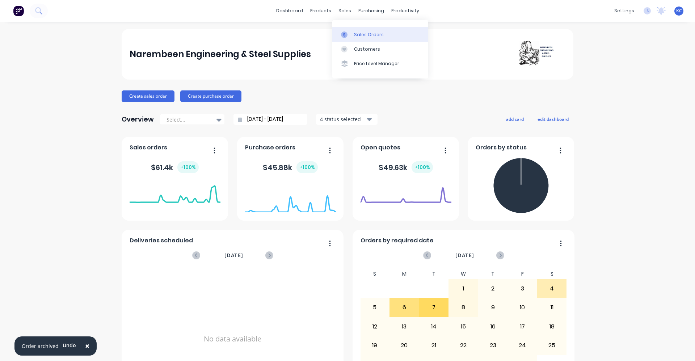
click at [352, 35] on link "Sales Orders" at bounding box center [380, 34] width 96 height 14
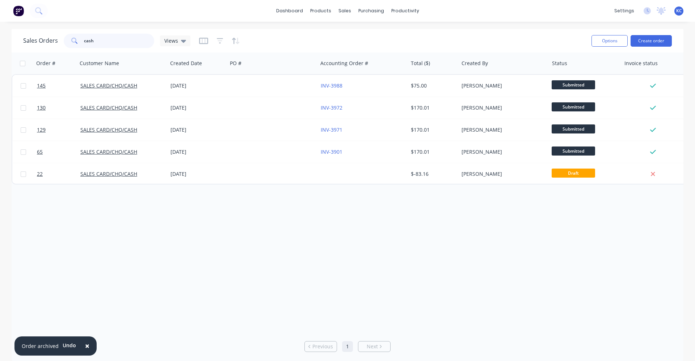
drag, startPoint x: 101, startPoint y: 42, endPoint x: 41, endPoint y: 33, distance: 60.1
click at [41, 33] on div "Sales Orders cash Views" at bounding box center [304, 41] width 563 height 18
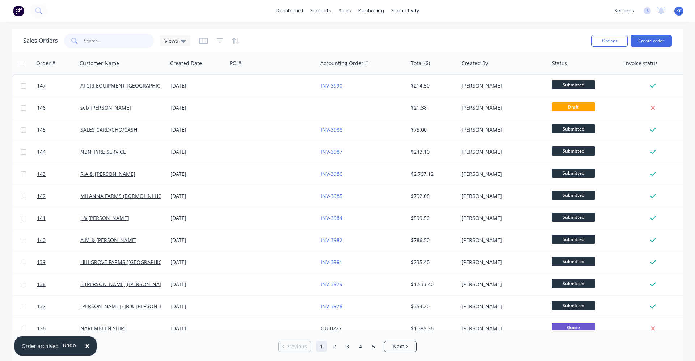
click at [90, 39] on input "text" at bounding box center [119, 41] width 71 height 14
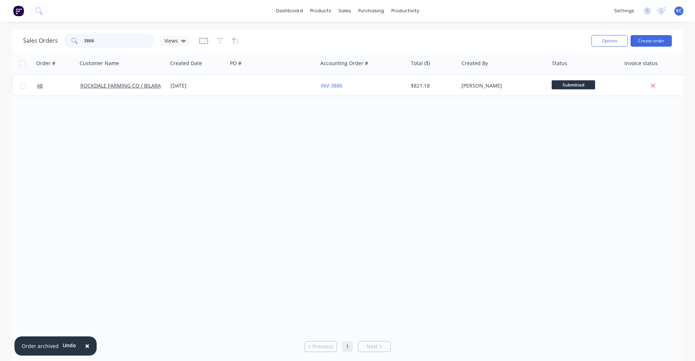
type input "3866"
drag, startPoint x: 102, startPoint y: 37, endPoint x: 72, endPoint y: 39, distance: 29.4
click at [72, 39] on div "3866" at bounding box center [109, 41] width 91 height 14
drag, startPoint x: 122, startPoint y: 43, endPoint x: 24, endPoint y: 43, distance: 98.5
click at [24, 43] on div "Sales Orders 3885 Views" at bounding box center [106, 41] width 167 height 14
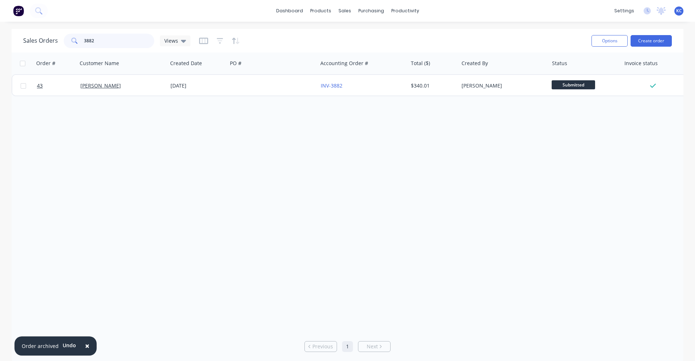
drag, startPoint x: 96, startPoint y: 40, endPoint x: 75, endPoint y: 43, distance: 20.9
click at [75, 43] on div "3882" at bounding box center [109, 41] width 91 height 14
drag, startPoint x: 107, startPoint y: 41, endPoint x: 65, endPoint y: 42, distance: 42.4
click at [65, 42] on div "3880" at bounding box center [109, 41] width 91 height 14
type input "3876"
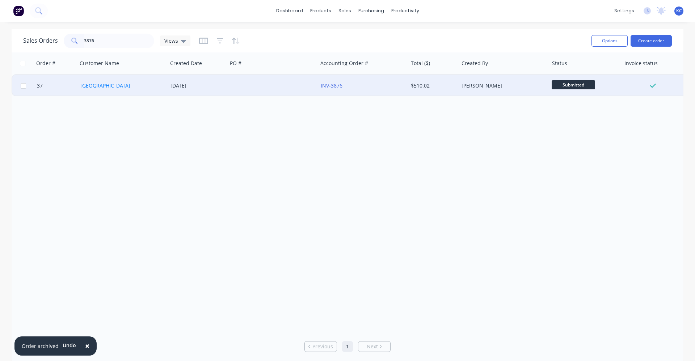
click at [125, 84] on link "[GEOGRAPHIC_DATA]" at bounding box center [105, 85] width 50 height 7
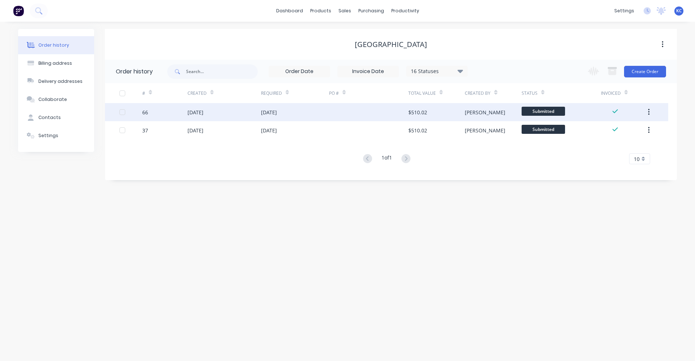
click at [297, 107] on div "[DATE]" at bounding box center [295, 112] width 68 height 18
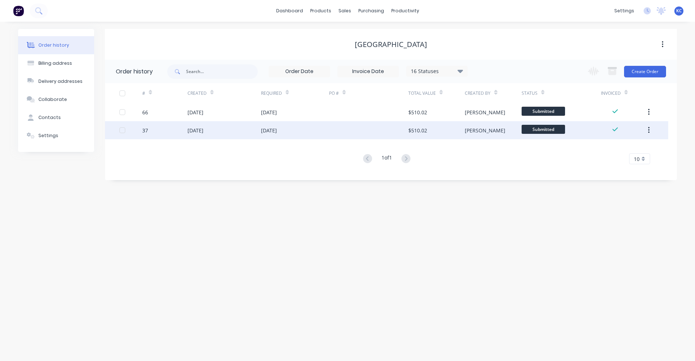
click at [323, 132] on div "[DATE]" at bounding box center [295, 130] width 68 height 18
click at [277, 127] on div "[DATE]" at bounding box center [269, 131] width 16 height 8
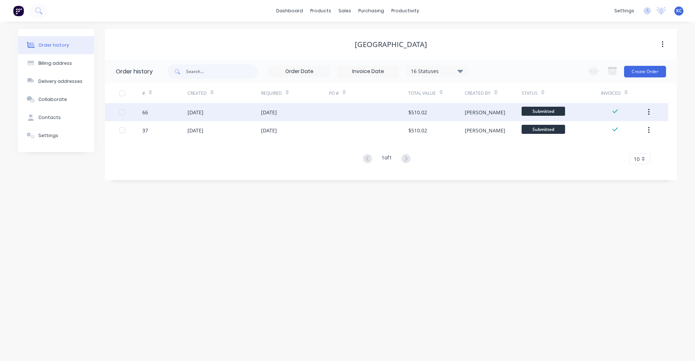
click at [381, 111] on div at bounding box center [368, 112] width 79 height 18
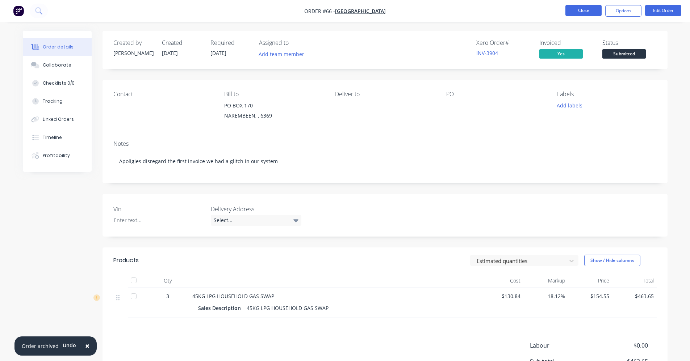
click at [587, 9] on button "Close" at bounding box center [583, 10] width 36 height 11
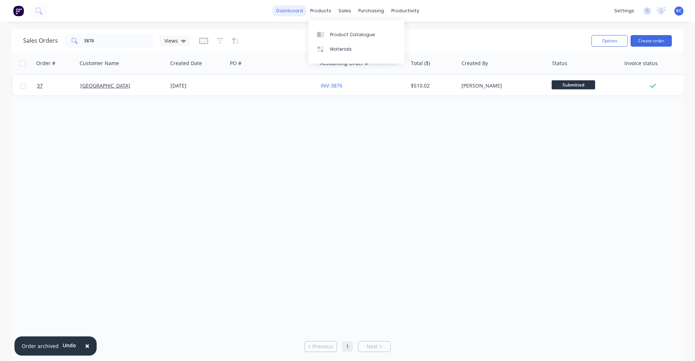
click at [299, 13] on link "dashboard" at bounding box center [290, 10] width 34 height 11
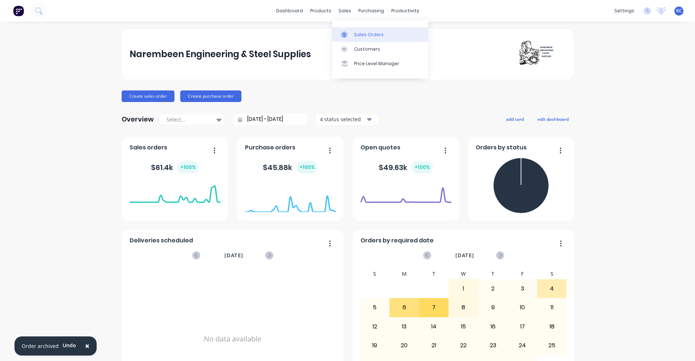
click at [354, 34] on div "Sales Orders" at bounding box center [369, 35] width 30 height 7
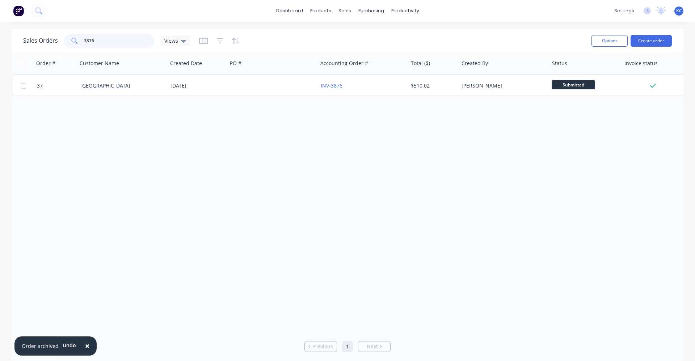
drag, startPoint x: 98, startPoint y: 39, endPoint x: 40, endPoint y: 36, distance: 58.0
click at [40, 36] on div "Sales Orders 3876 Views" at bounding box center [106, 41] width 167 height 14
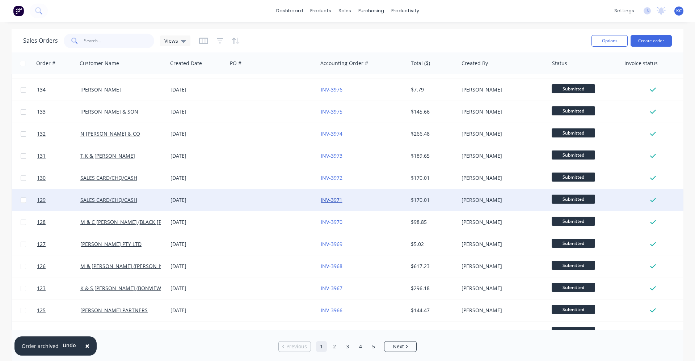
scroll to position [299, 0]
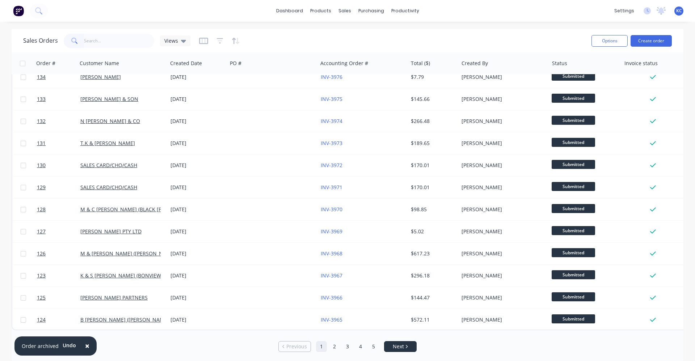
click at [400, 344] on span "Next" at bounding box center [398, 346] width 11 height 7
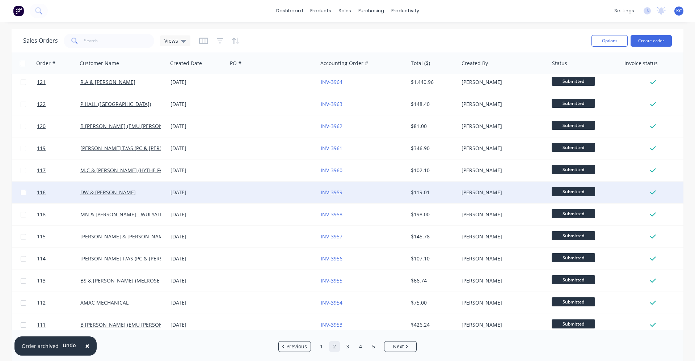
scroll to position [0, 0]
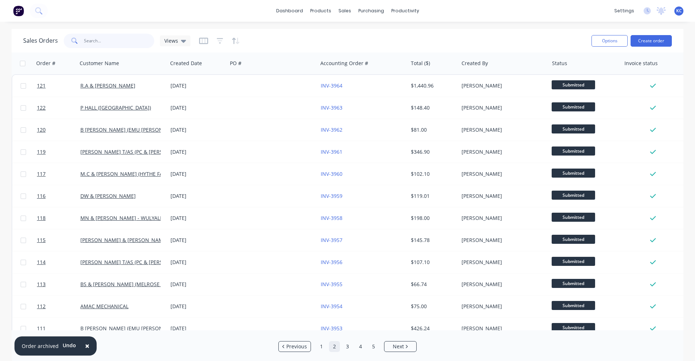
click at [116, 45] on input "text" at bounding box center [119, 41] width 71 height 14
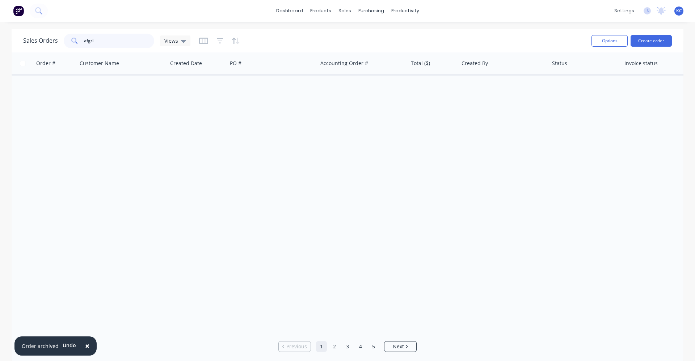
type input "afgri"
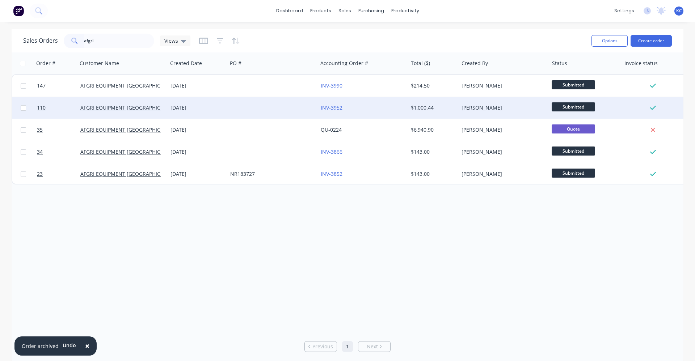
click at [628, 110] on div at bounding box center [653, 108] width 58 height 7
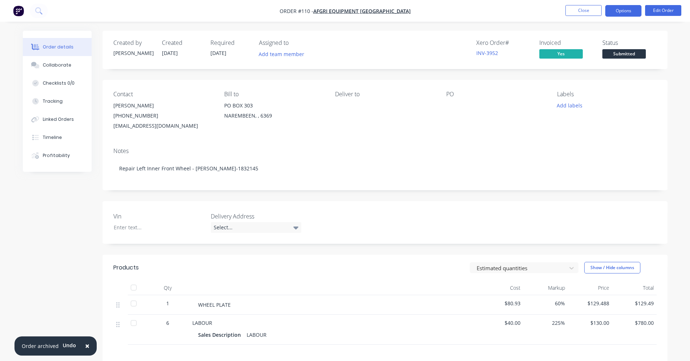
click at [624, 13] on button "Options" at bounding box center [623, 11] width 36 height 12
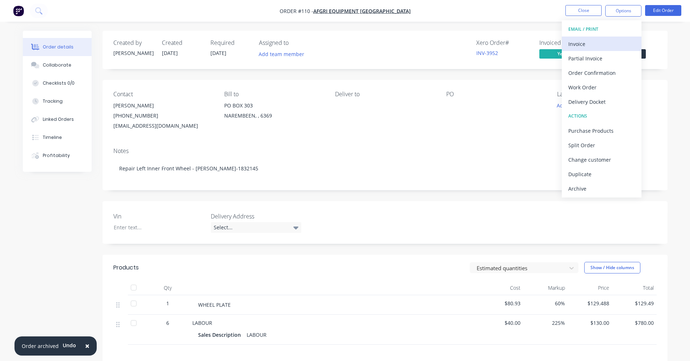
click at [596, 42] on div "Invoice" at bounding box center [601, 44] width 67 height 11
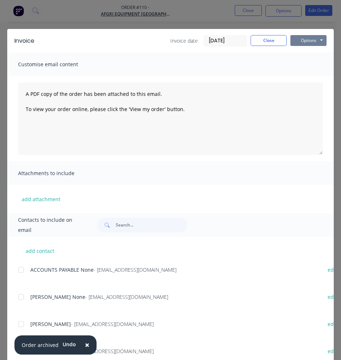
click at [309, 39] on button "Options" at bounding box center [309, 40] width 36 height 11
click at [307, 64] on button "Print" at bounding box center [314, 65] width 46 height 12
click at [268, 39] on button "Close" at bounding box center [269, 40] width 36 height 11
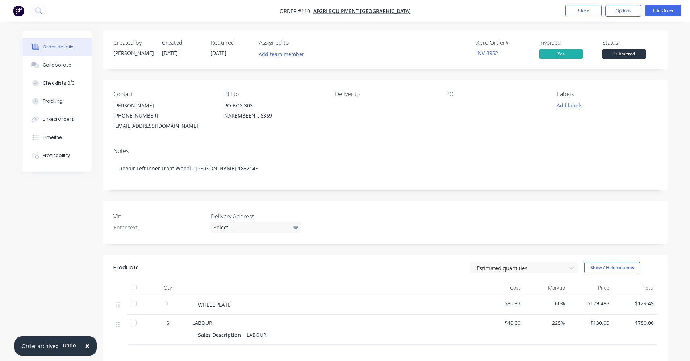
click at [382, 6] on nav "Order #110 - AFGRI EQUIPMENT AUSTRALIA Close Options Edit Order" at bounding box center [345, 11] width 690 height 22
click at [382, 10] on span "AFGRI EQUIPMENT [GEOGRAPHIC_DATA]" at bounding box center [361, 11] width 97 height 7
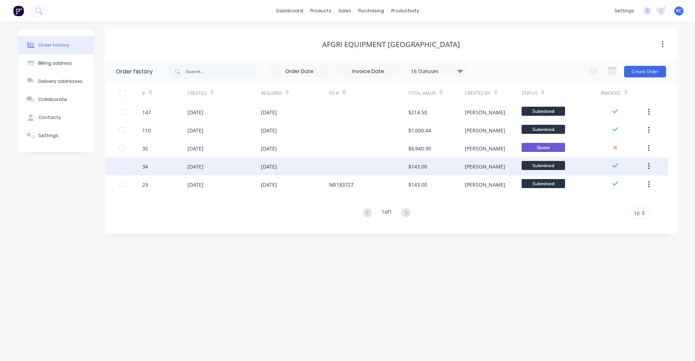
click at [309, 168] on div "[DATE]" at bounding box center [295, 167] width 68 height 18
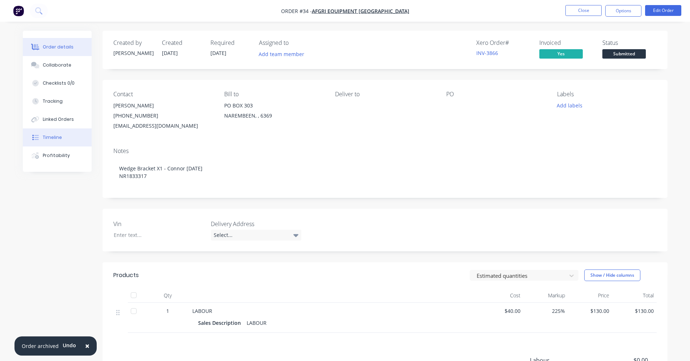
click at [58, 135] on div "Timeline" at bounding box center [52, 137] width 19 height 7
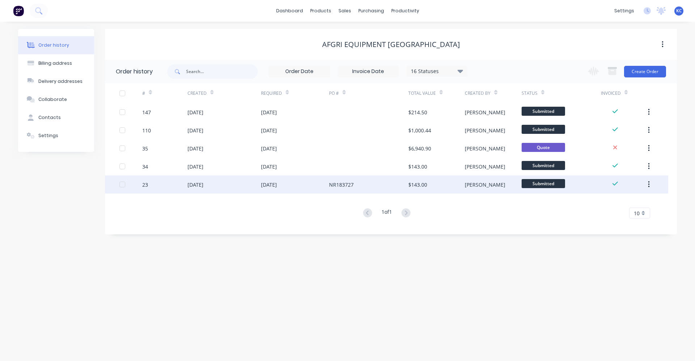
click at [299, 184] on div "[DATE]" at bounding box center [295, 185] width 68 height 18
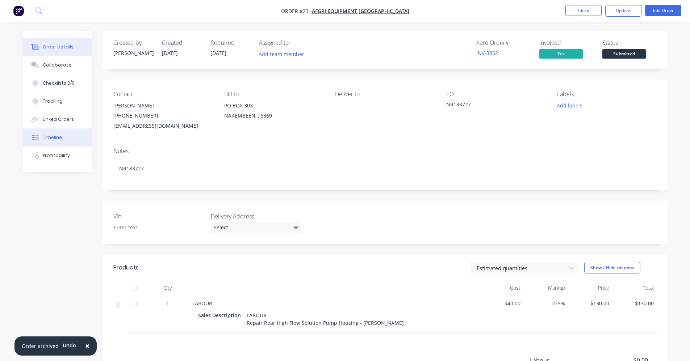
click at [48, 142] on button "Timeline" at bounding box center [57, 138] width 69 height 18
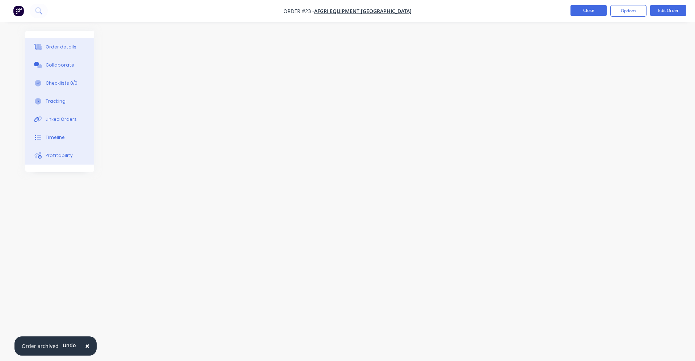
click at [593, 8] on button "Close" at bounding box center [589, 10] width 36 height 11
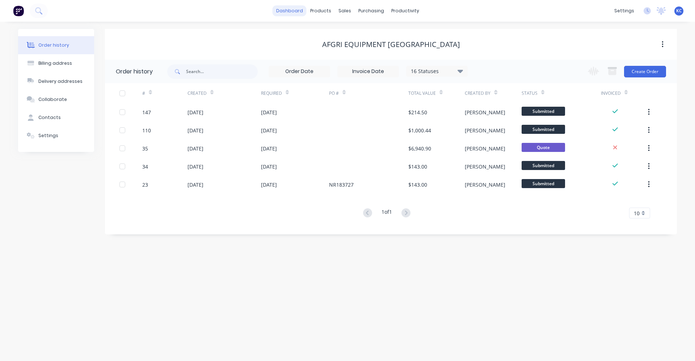
click at [284, 7] on link "dashboard" at bounding box center [290, 10] width 34 height 11
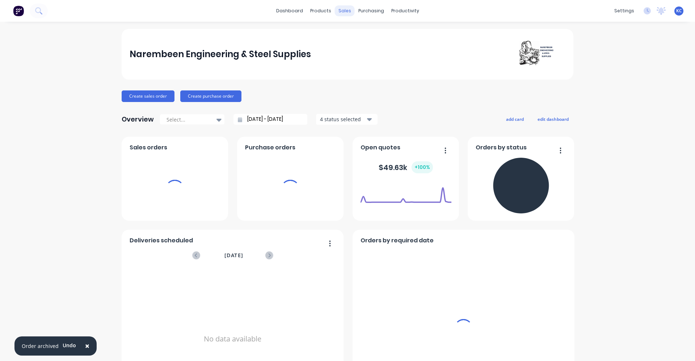
click at [338, 11] on div "sales" at bounding box center [345, 10] width 20 height 11
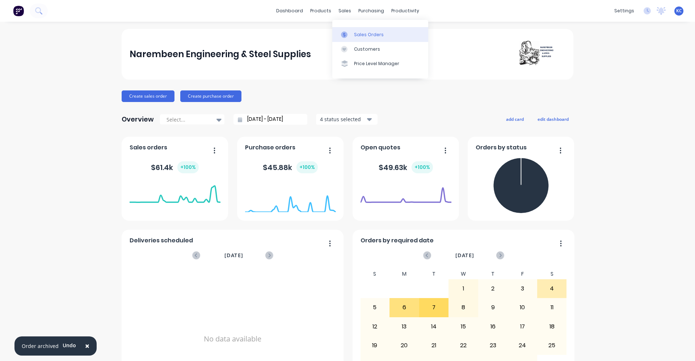
click at [345, 33] on icon at bounding box center [344, 35] width 7 height 7
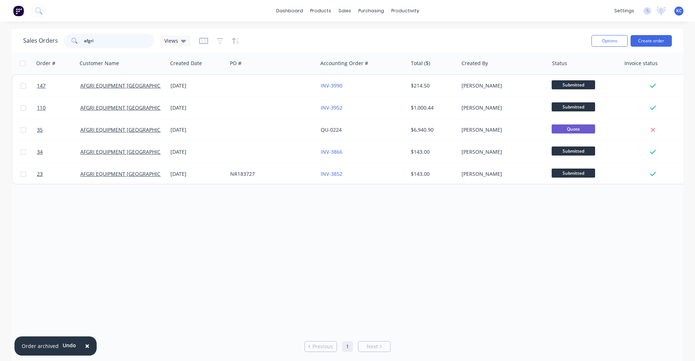
drag, startPoint x: 121, startPoint y: 46, endPoint x: 6, endPoint y: 29, distance: 116.5
click at [6, 29] on div "Sales Orders afgri Views Options Create order Order # Customer Name Created Dat…" at bounding box center [347, 196] width 695 height 334
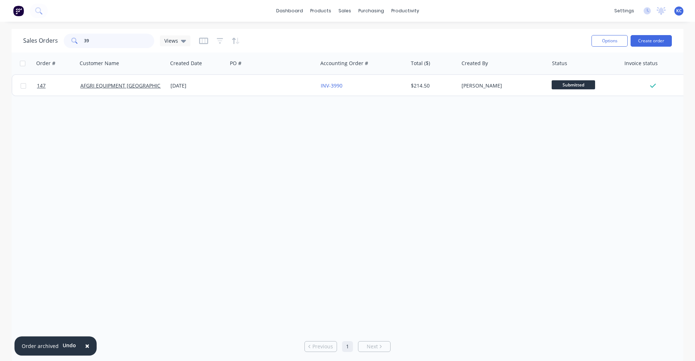
type input "3"
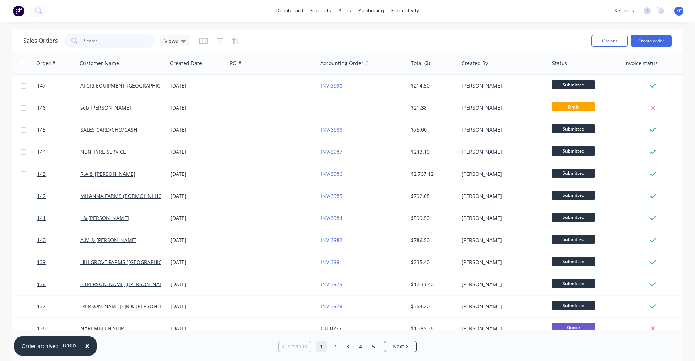
click at [109, 38] on input "text" at bounding box center [119, 41] width 71 height 14
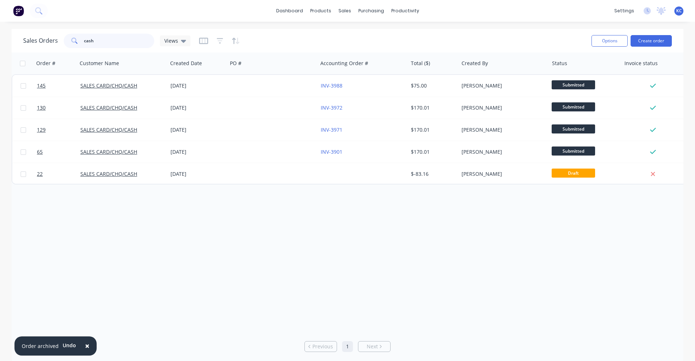
drag, startPoint x: 112, startPoint y: 42, endPoint x: 36, endPoint y: 29, distance: 77.2
click at [36, 29] on div "× Order archived Undo dashboard products sales purchasing productivity dashboar…" at bounding box center [347, 180] width 695 height 361
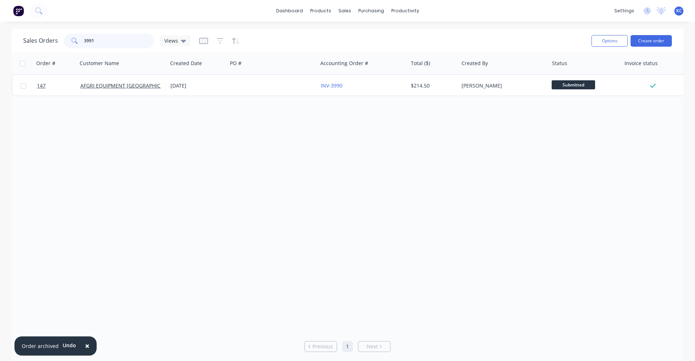
drag, startPoint x: 109, startPoint y: 40, endPoint x: 41, endPoint y: 33, distance: 68.1
click at [42, 33] on div "Sales Orders 3991 Views" at bounding box center [304, 41] width 563 height 18
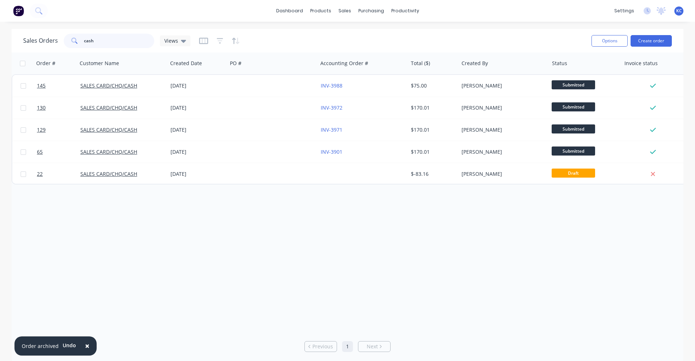
drag, startPoint x: 106, startPoint y: 39, endPoint x: 30, endPoint y: 37, distance: 76.8
click at [29, 37] on div "Sales Orders cash Views" at bounding box center [106, 41] width 167 height 14
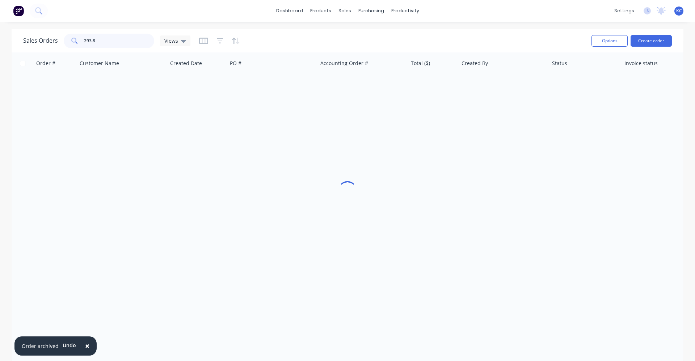
type input "293.82"
drag, startPoint x: 50, startPoint y: 42, endPoint x: 36, endPoint y: 44, distance: 13.8
click at [36, 44] on div "Sales Orders 293.82 Views" at bounding box center [106, 41] width 167 height 14
